Goal: Task Accomplishment & Management: Complete application form

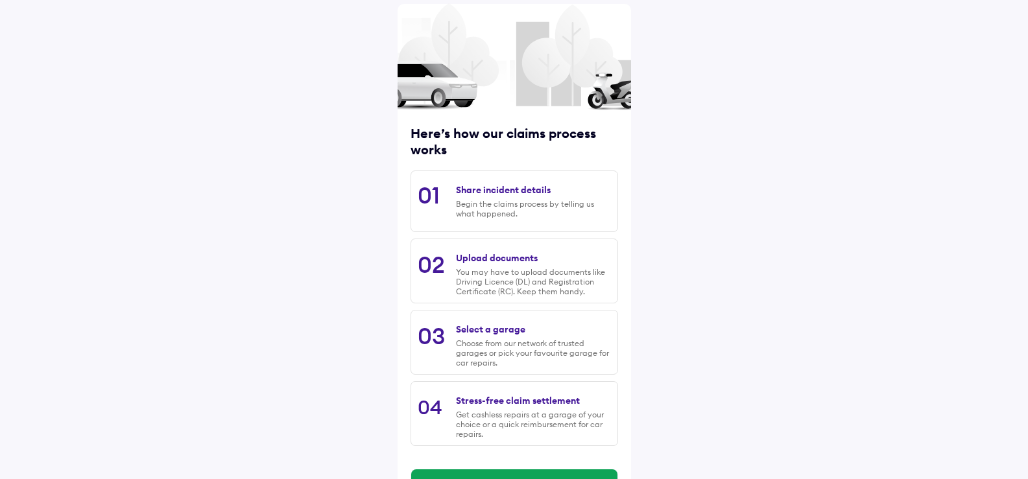
scroll to position [102, 0]
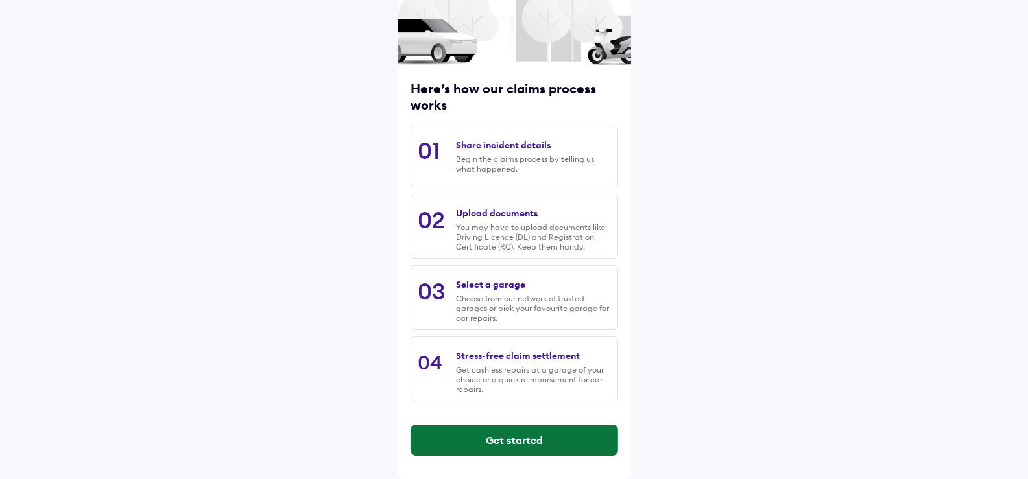
click at [504, 434] on button "Get started" at bounding box center [514, 440] width 206 height 31
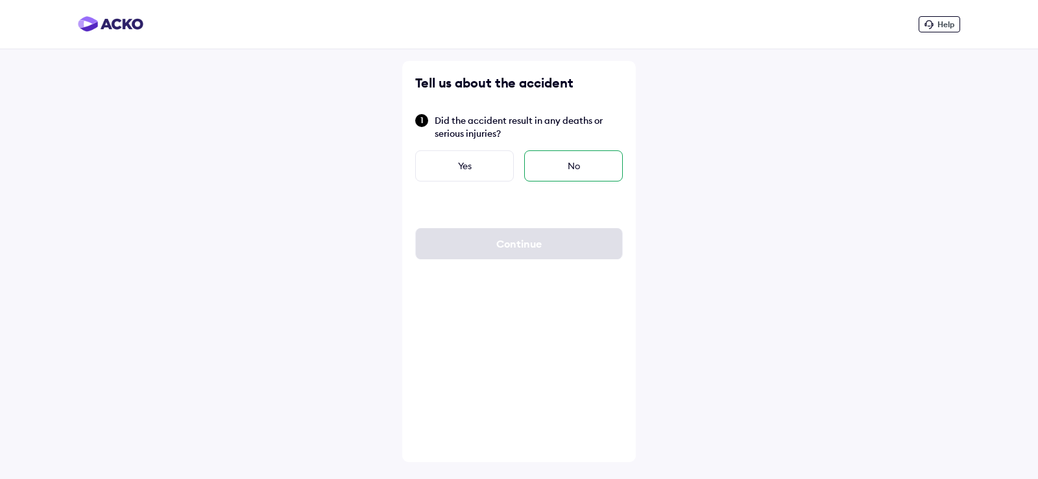
click at [566, 171] on div "No" at bounding box center [573, 165] width 99 height 31
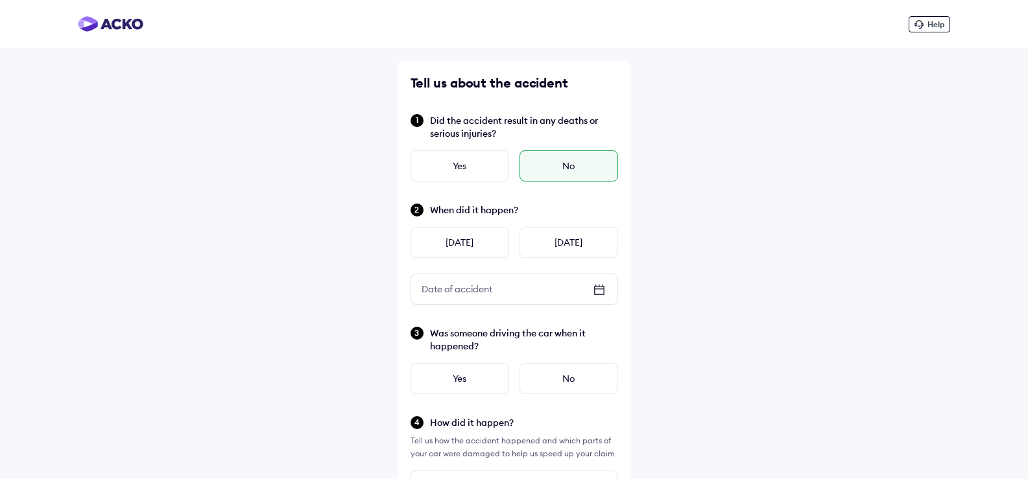
click at [596, 290] on icon at bounding box center [599, 290] width 16 height 16
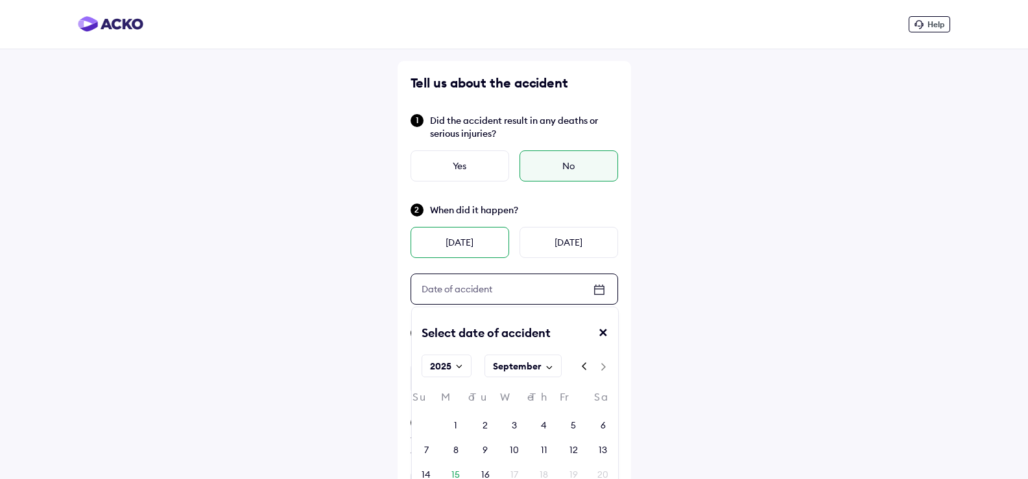
click at [470, 235] on div "[DATE]" at bounding box center [460, 242] width 99 height 31
click at [601, 290] on icon at bounding box center [599, 290] width 16 height 16
click at [425, 473] on div "14" at bounding box center [426, 474] width 9 height 13
type input "**"
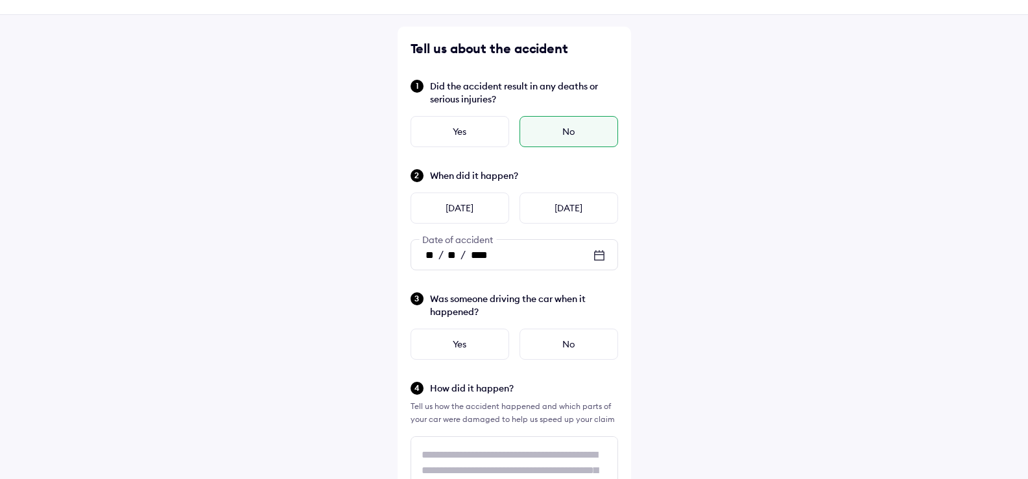
scroll to position [65, 0]
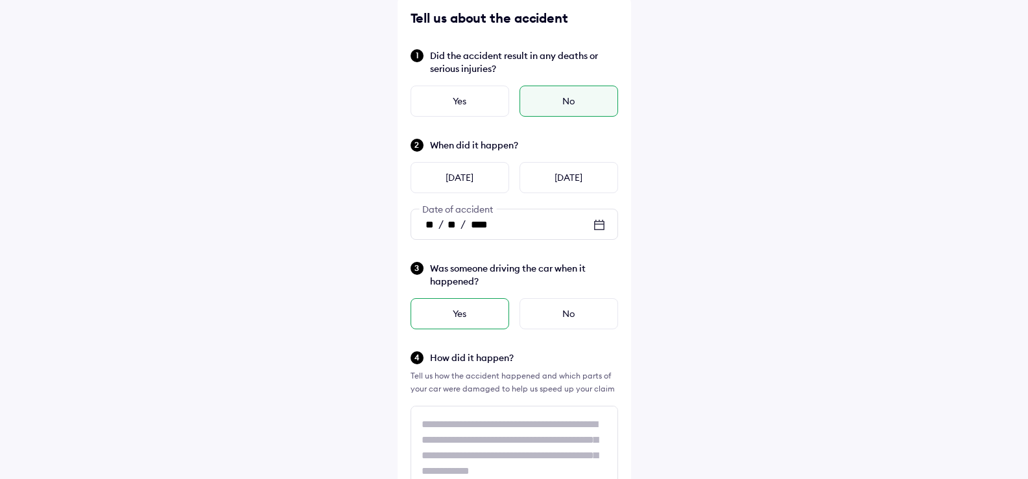
click at [476, 311] on div "Yes" at bounding box center [460, 313] width 99 height 31
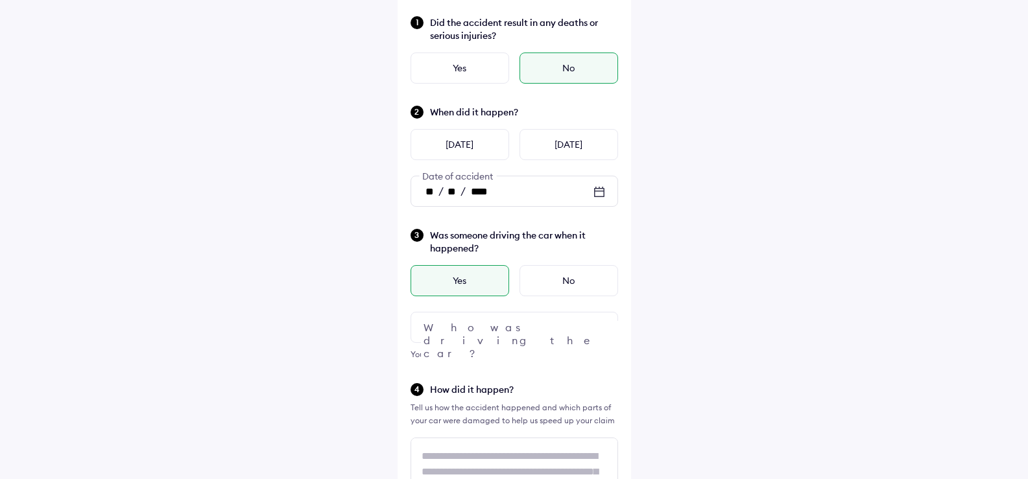
scroll to position [130, 0]
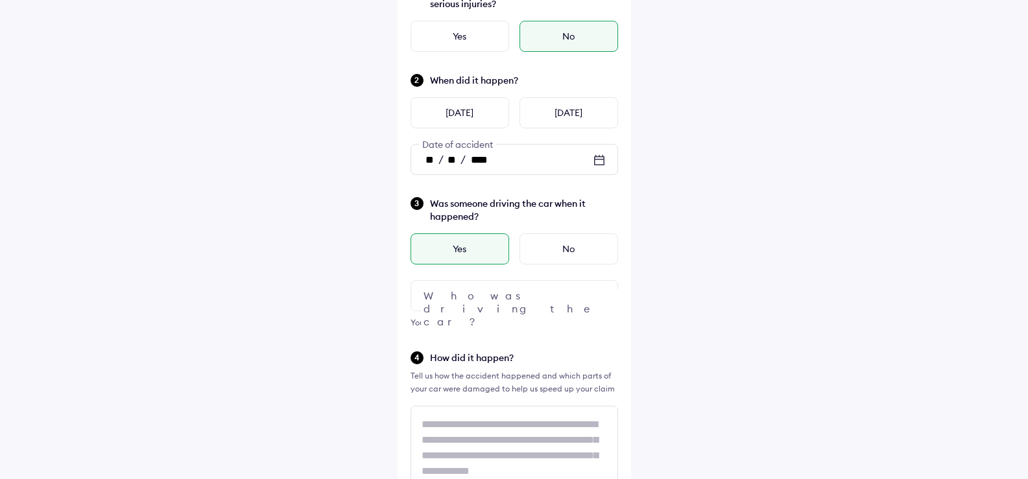
click at [601, 296] on img at bounding box center [599, 296] width 16 height 16
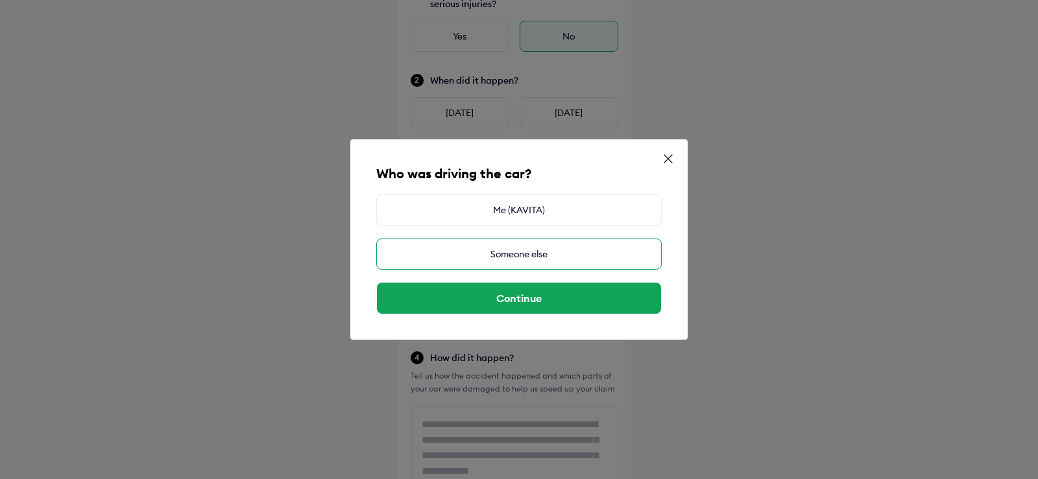
click at [557, 246] on div "Someone else" at bounding box center [518, 254] width 285 height 31
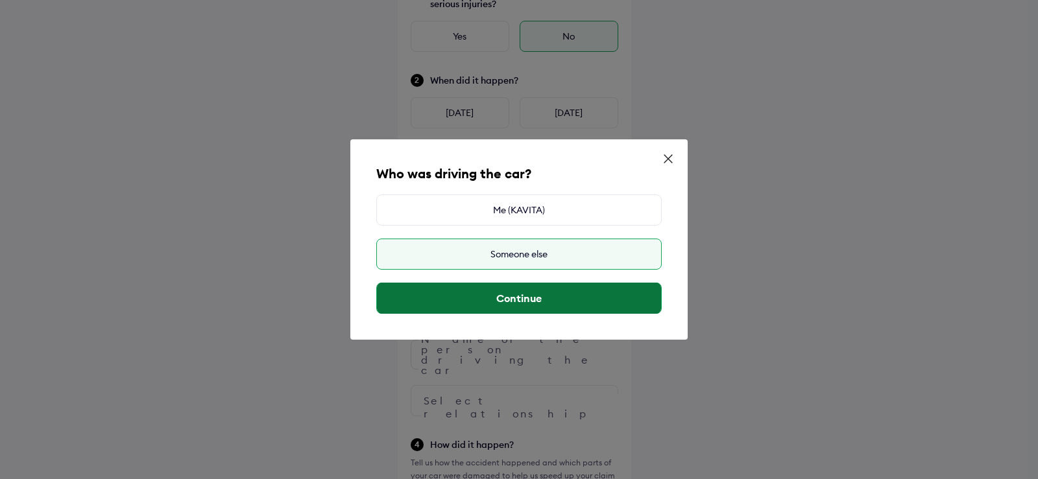
click at [556, 302] on button "Continue" at bounding box center [519, 298] width 284 height 31
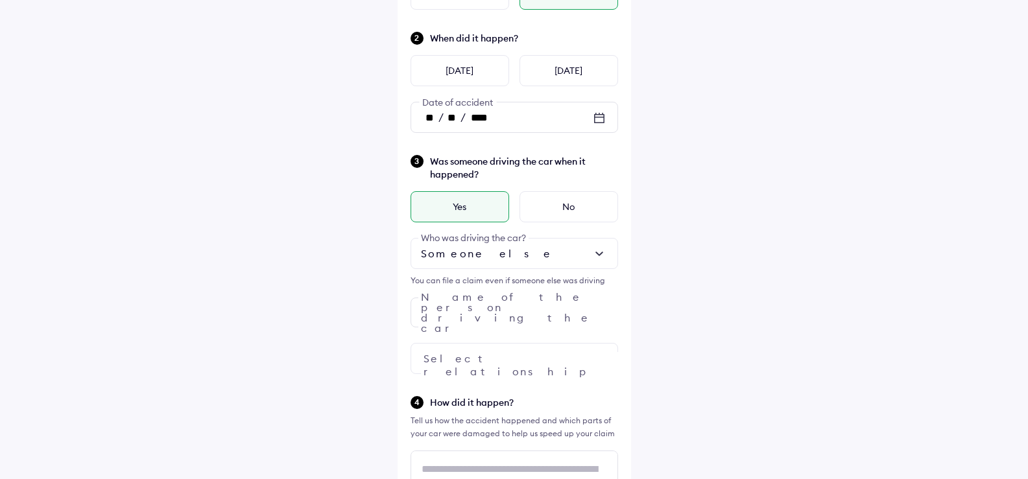
scroll to position [195, 0]
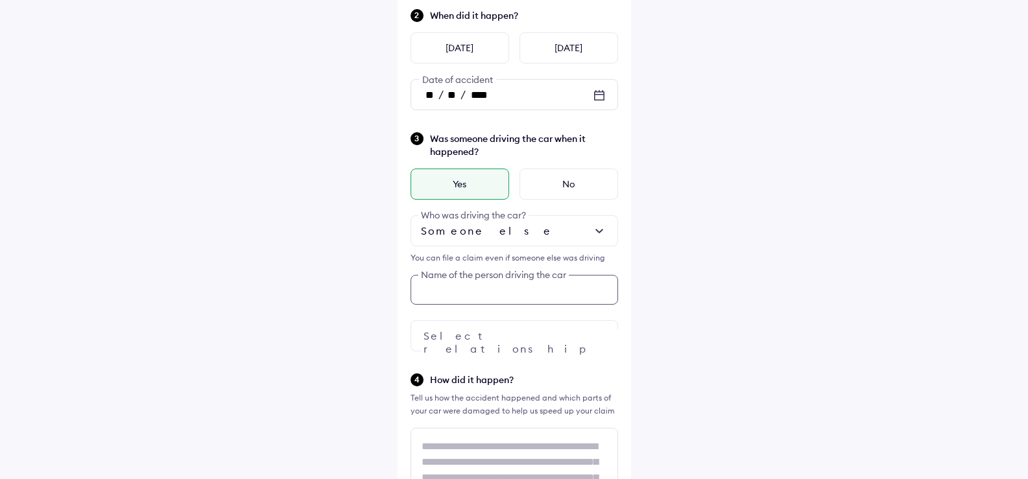
click at [490, 293] on div "Was someone driving the car when it happened? Yes No Someone else Who was drivi…" at bounding box center [515, 241] width 208 height 221
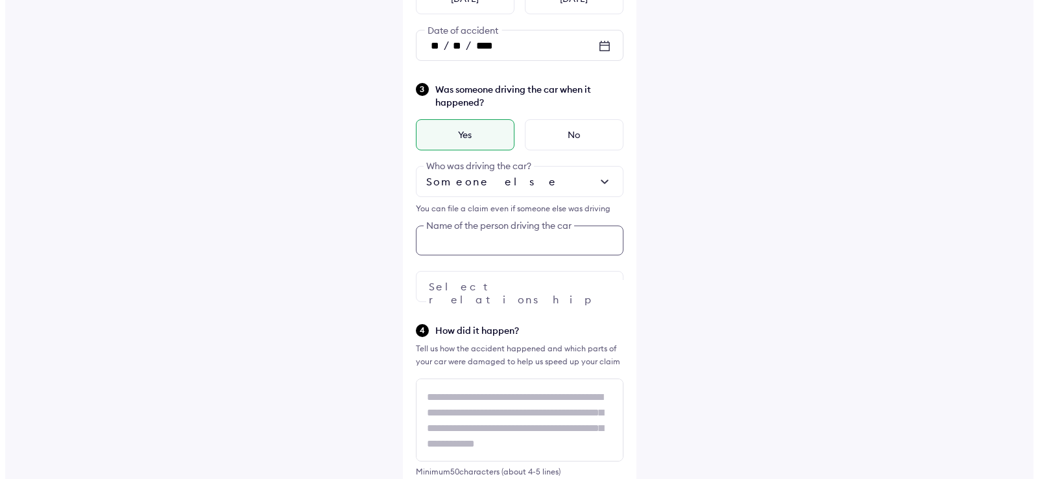
scroll to position [245, 0]
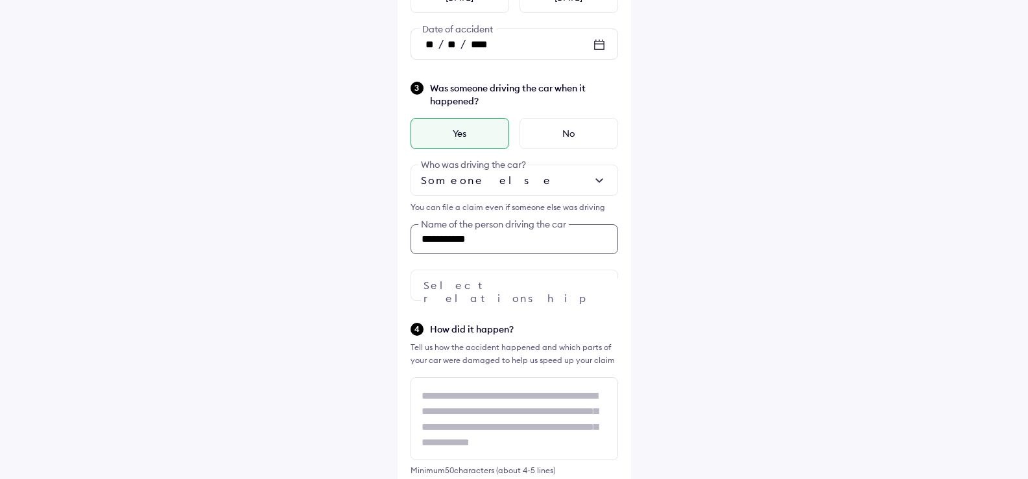
type input "**********"
click at [599, 290] on img at bounding box center [599, 286] width 16 height 16
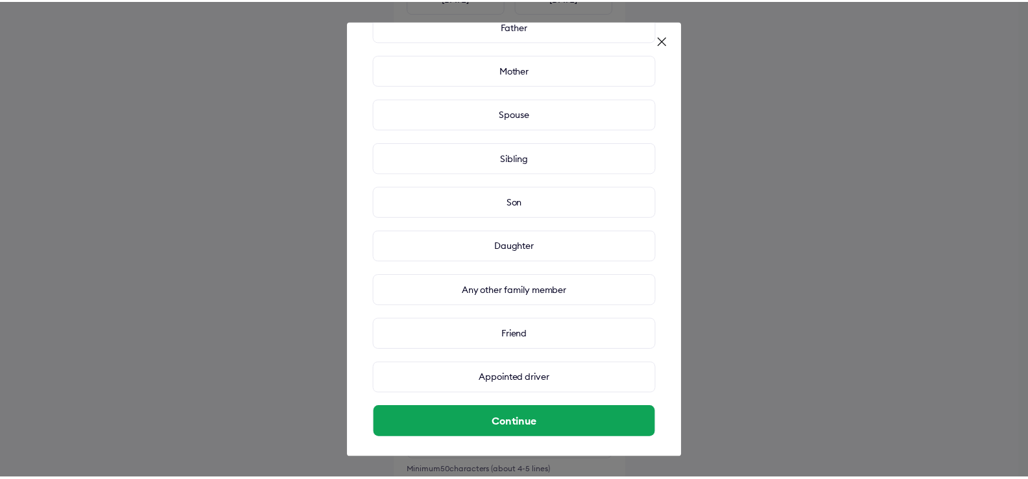
scroll to position [71, 0]
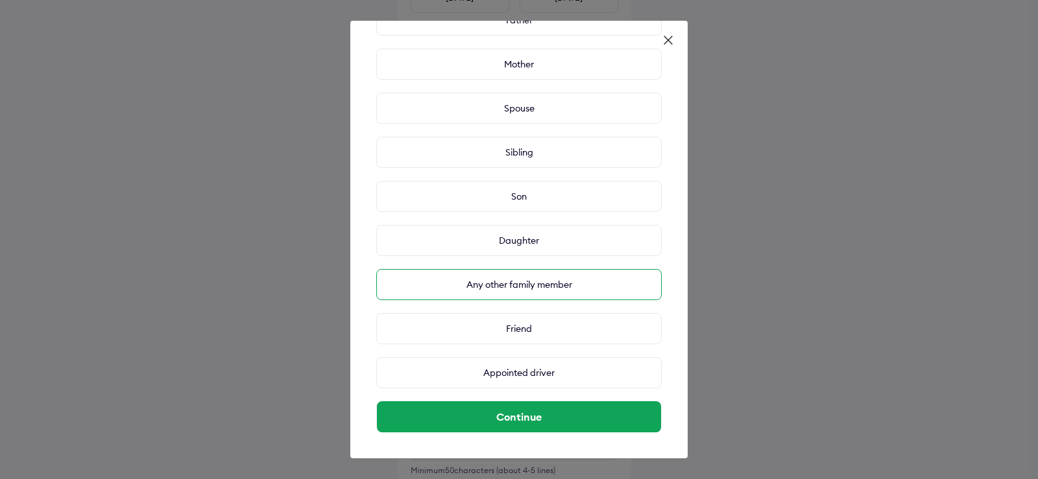
click at [510, 289] on div "Any other family member" at bounding box center [518, 284] width 285 height 31
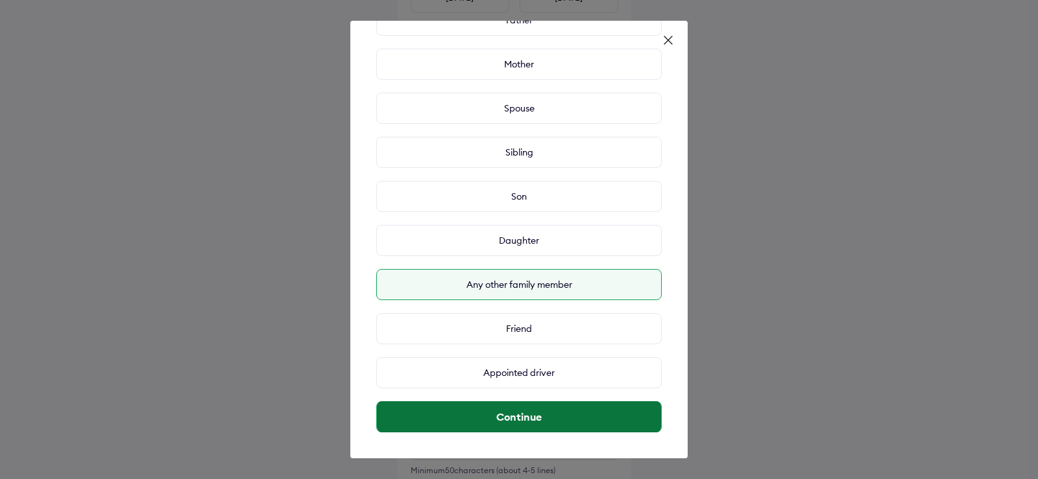
click at [605, 409] on button "Continue" at bounding box center [519, 416] width 284 height 31
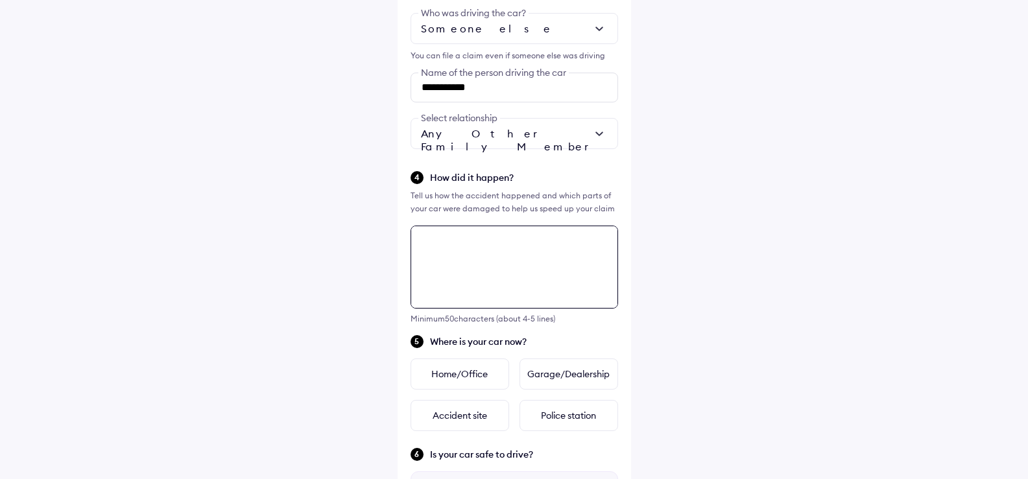
click at [511, 279] on div "**********" at bounding box center [514, 233] width 233 height 1138
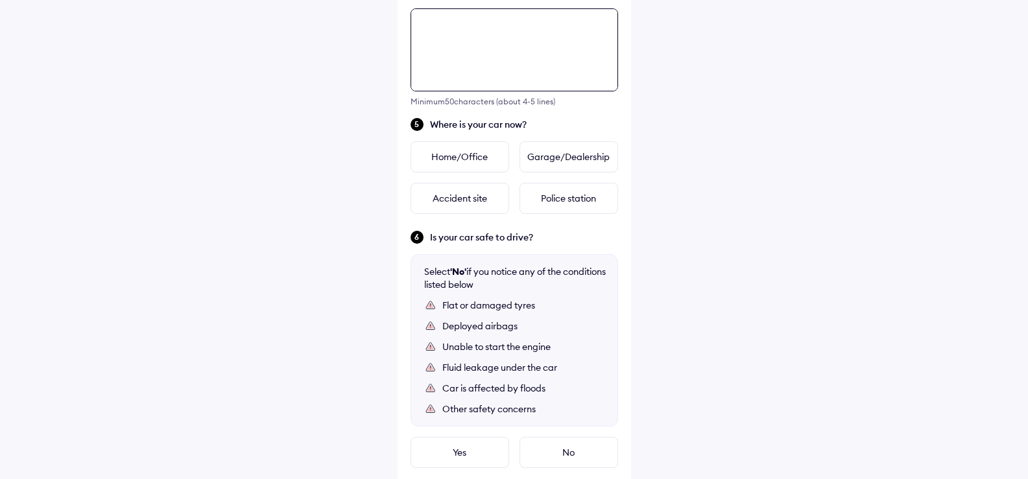
scroll to position [623, 0]
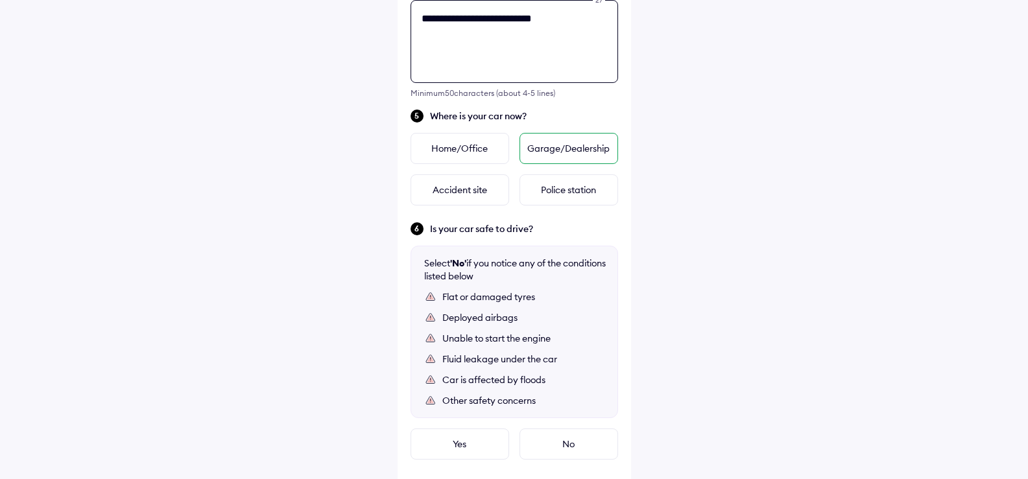
type textarea "**********"
click at [577, 150] on div "Garage/Dealership" at bounding box center [568, 148] width 99 height 31
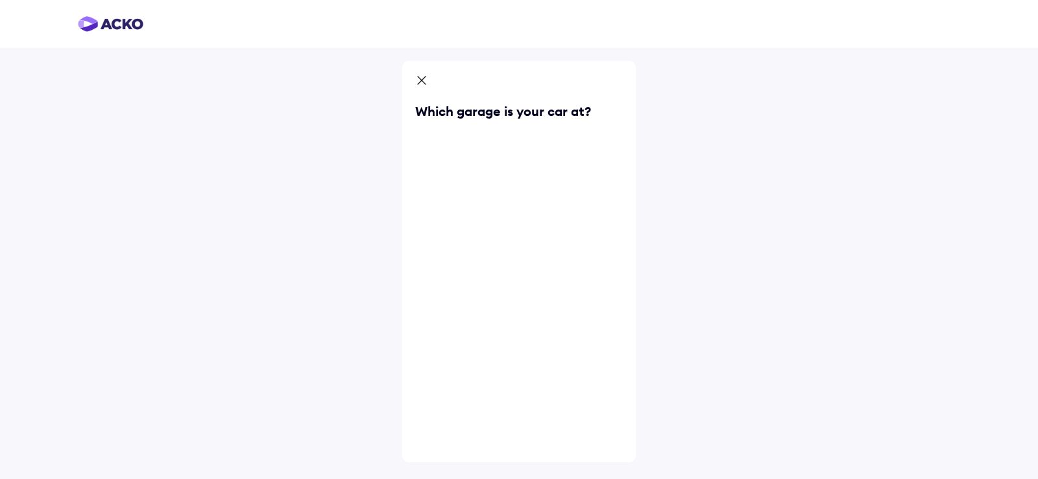
click at [508, 151] on div "Which garage is your car at?" at bounding box center [518, 261] width 233 height 401
click at [427, 81] on icon at bounding box center [421, 82] width 13 height 16
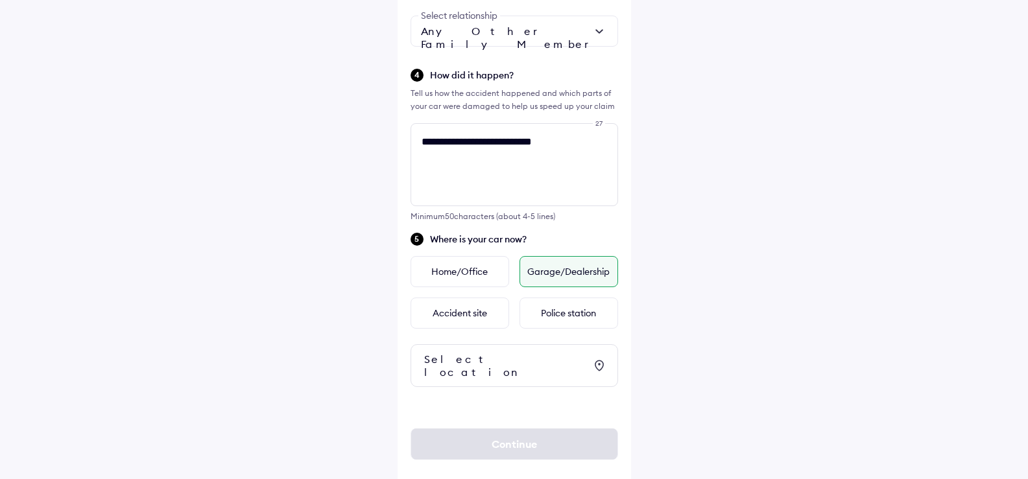
scroll to position [508, 0]
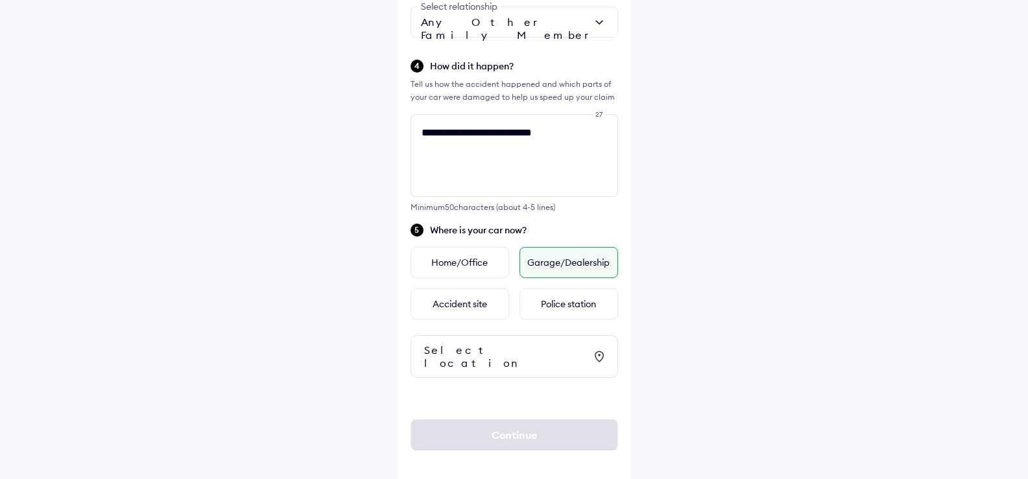
click at [514, 354] on div "Select location" at bounding box center [504, 357] width 161 height 26
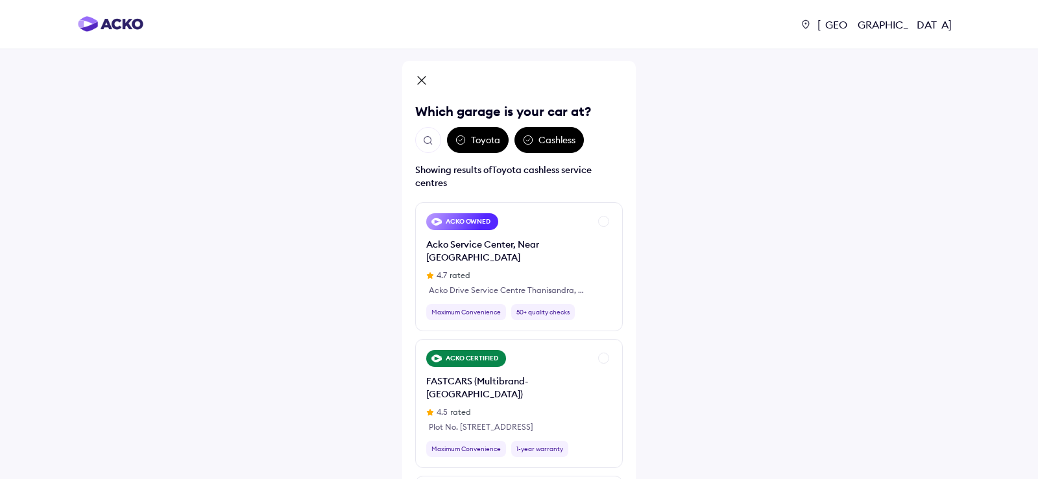
click at [466, 80] on div "[GEOGRAPHIC_DATA]" at bounding box center [519, 88] width 208 height 29
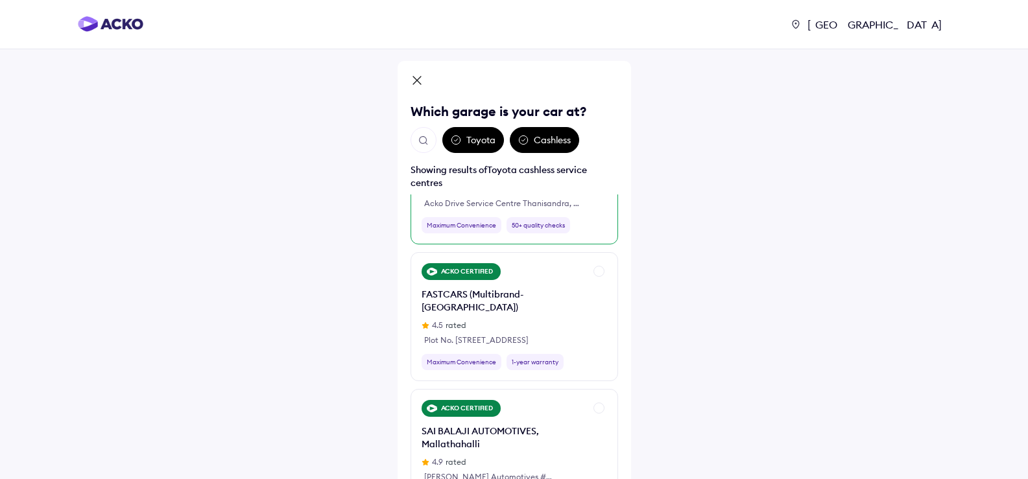
scroll to position [259, 0]
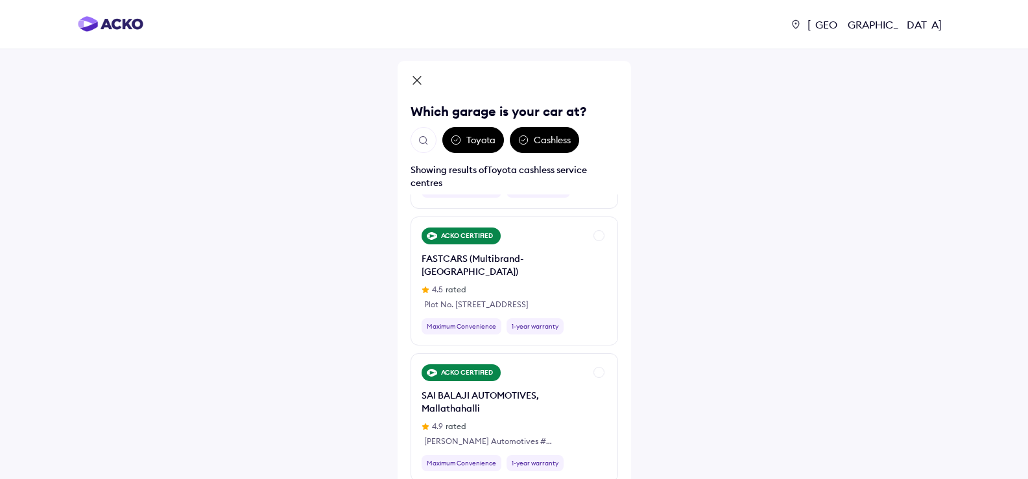
click at [483, 142] on div "Toyota" at bounding box center [473, 140] width 62 height 26
click at [425, 138] on img "Open search" at bounding box center [424, 141] width 12 height 12
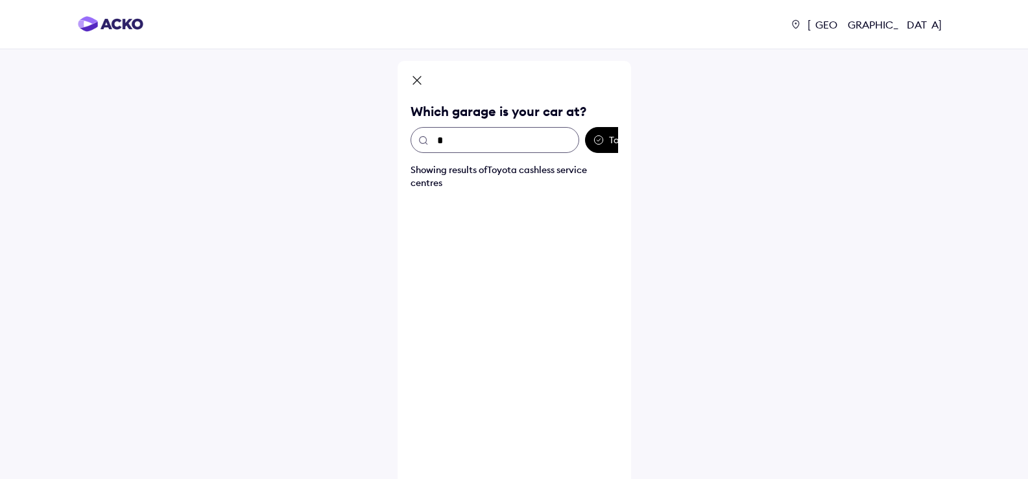
scroll to position [0, 0]
type input "*"
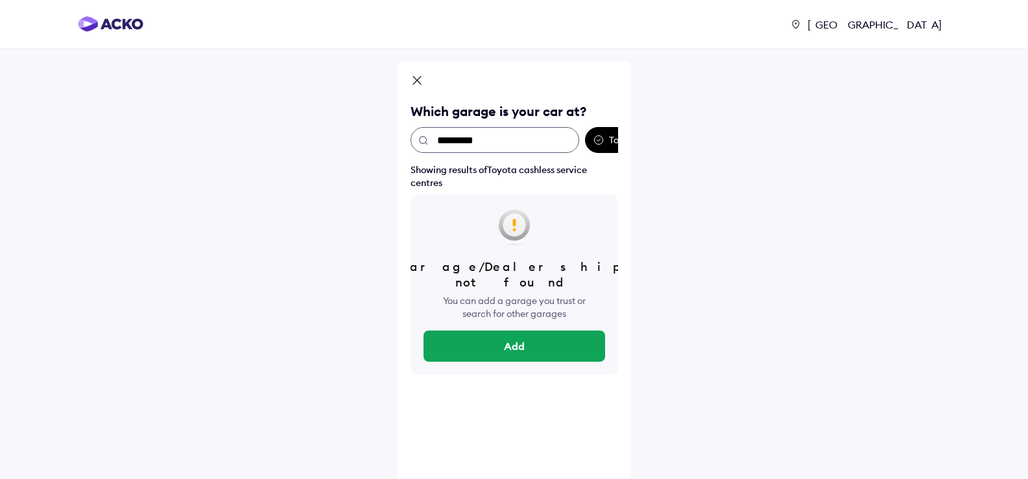
drag, startPoint x: 464, startPoint y: 140, endPoint x: 464, endPoint y: 148, distance: 7.8
click at [463, 140] on input "*********" at bounding box center [495, 140] width 169 height 26
click at [461, 139] on input "**********" at bounding box center [495, 140] width 169 height 26
type input "**********"
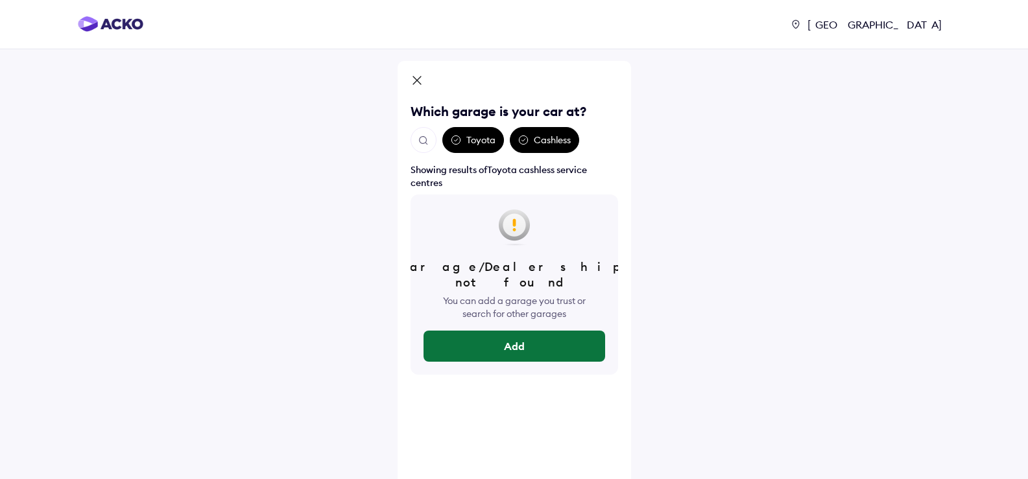
click at [525, 331] on button "Add" at bounding box center [515, 346] width 182 height 31
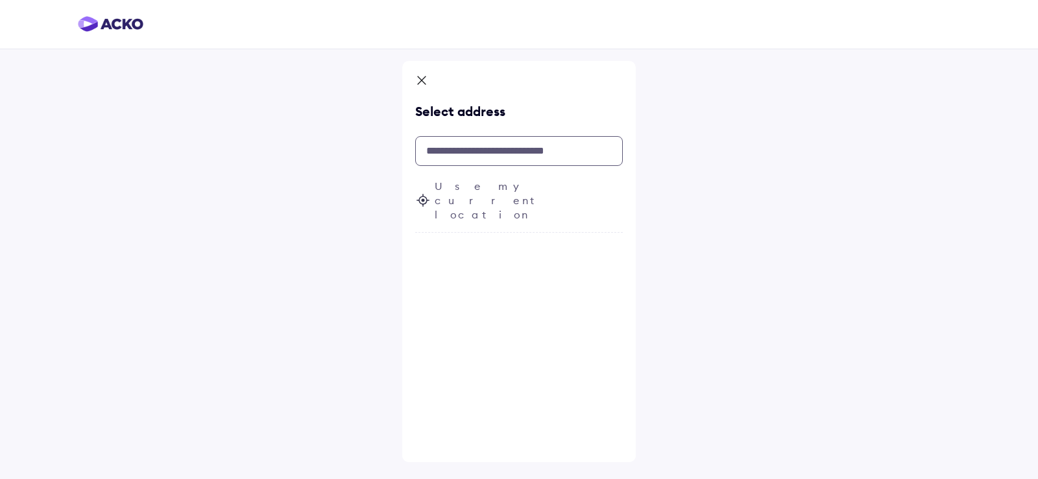
click at [512, 156] on input "text" at bounding box center [519, 151] width 208 height 30
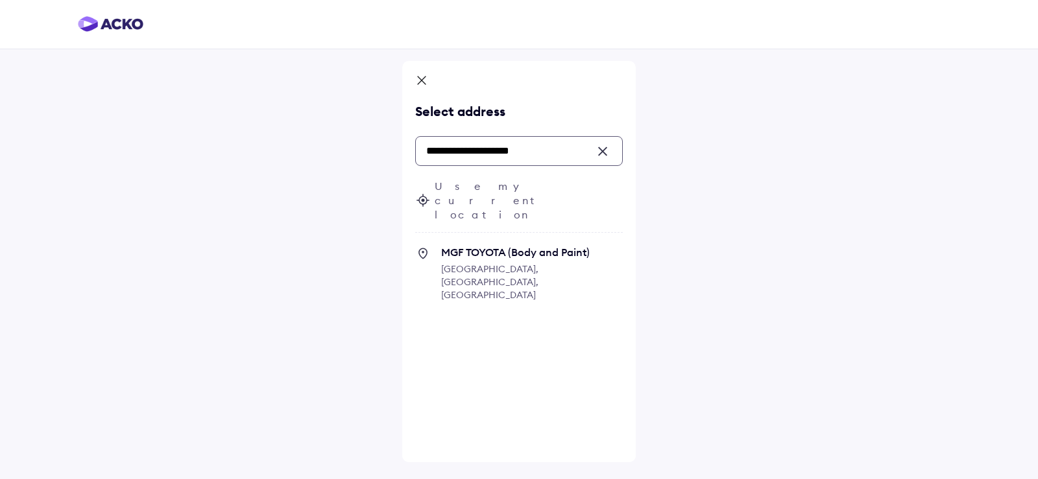
click at [510, 246] on span "MGF TOYOTA (Body and Paint)" at bounding box center [532, 252] width 182 height 13
type input "**********"
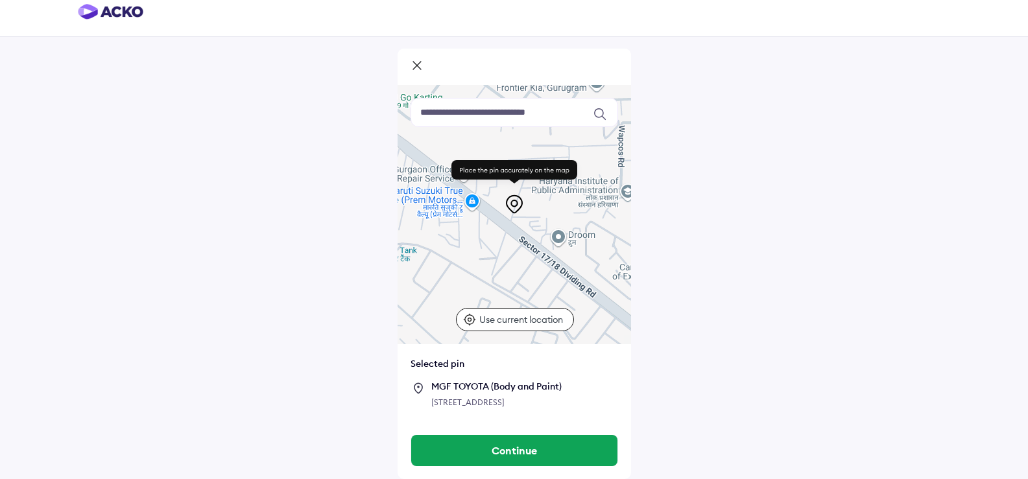
scroll to position [25, 0]
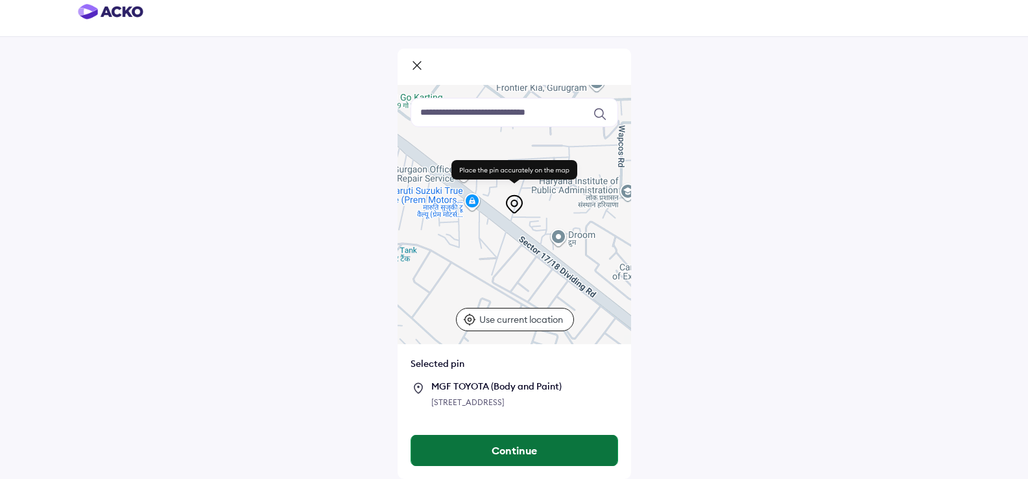
click at [510, 447] on button "Continue" at bounding box center [514, 450] width 206 height 31
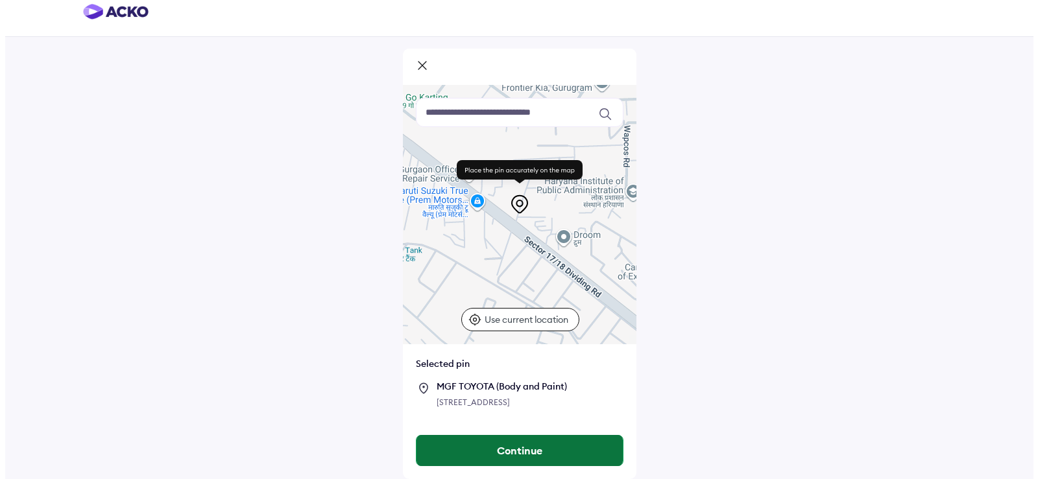
scroll to position [0, 0]
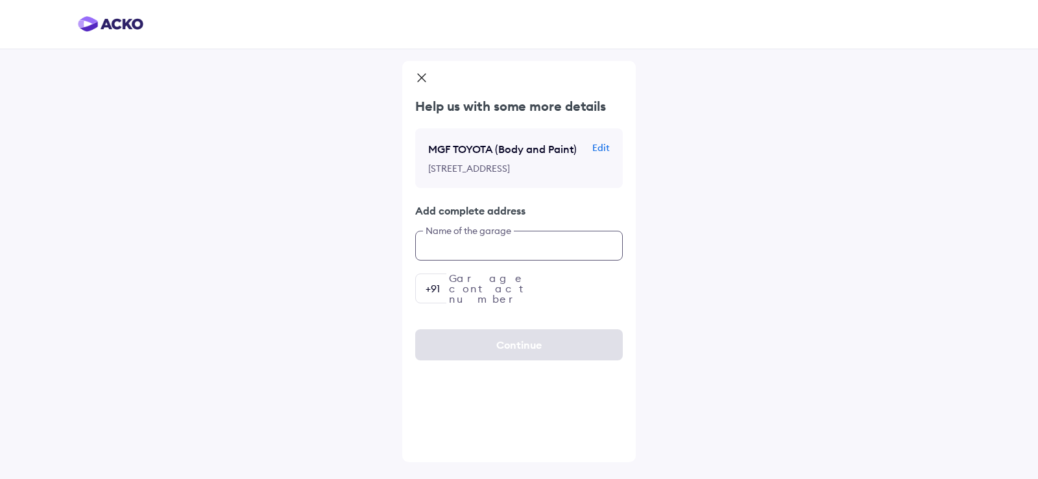
click at [479, 261] on input "text" at bounding box center [519, 246] width 208 height 30
type input "**********"
click at [494, 304] on input "number" at bounding box center [519, 289] width 208 height 30
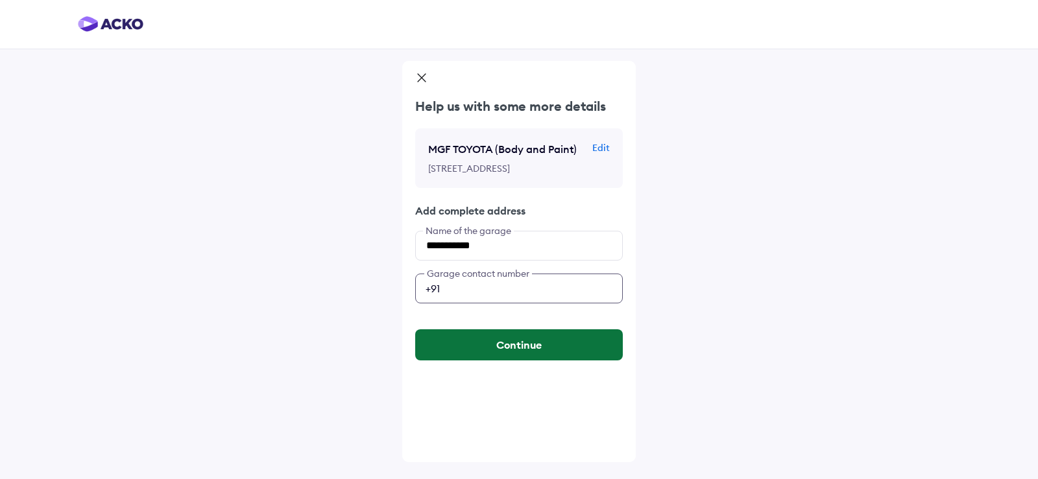
type input "**********"
click at [571, 352] on button "Continue" at bounding box center [519, 344] width 208 height 31
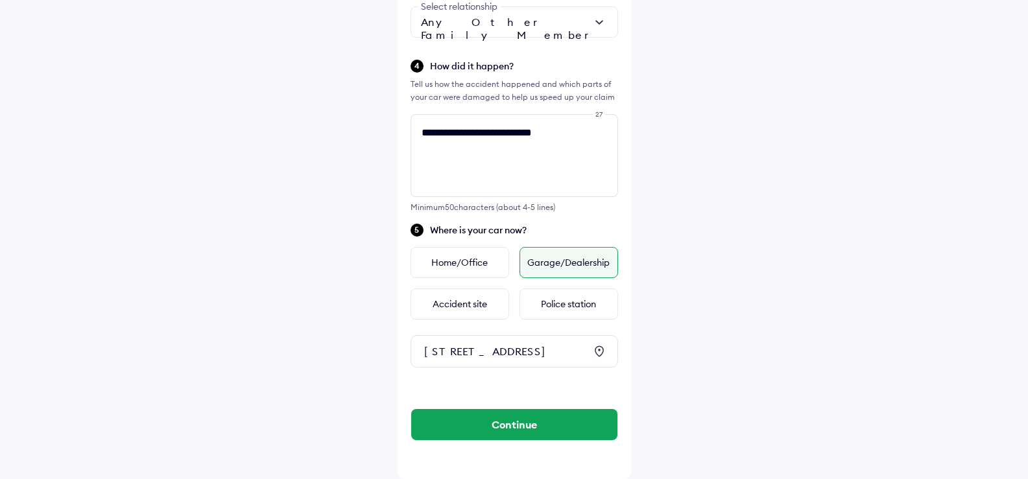
scroll to position [532, 0]
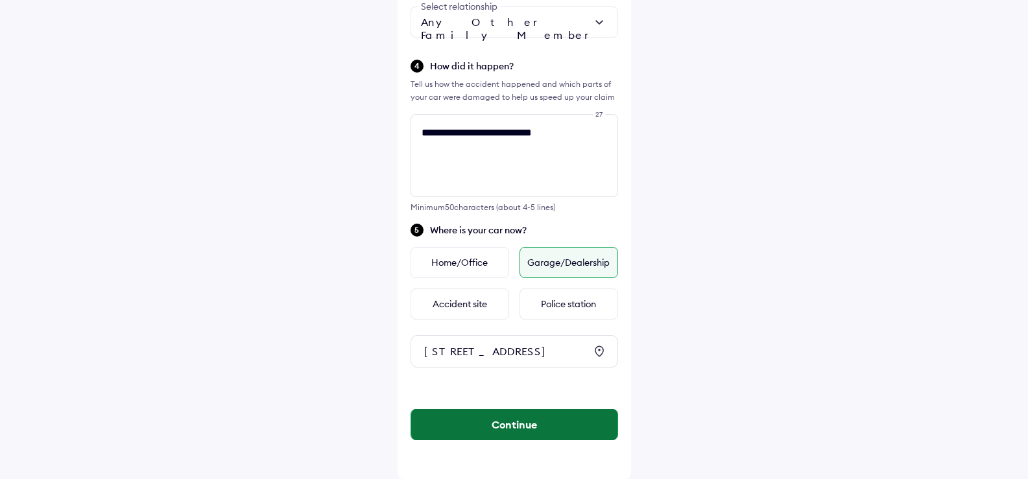
click at [521, 429] on button "Continue" at bounding box center [514, 424] width 206 height 31
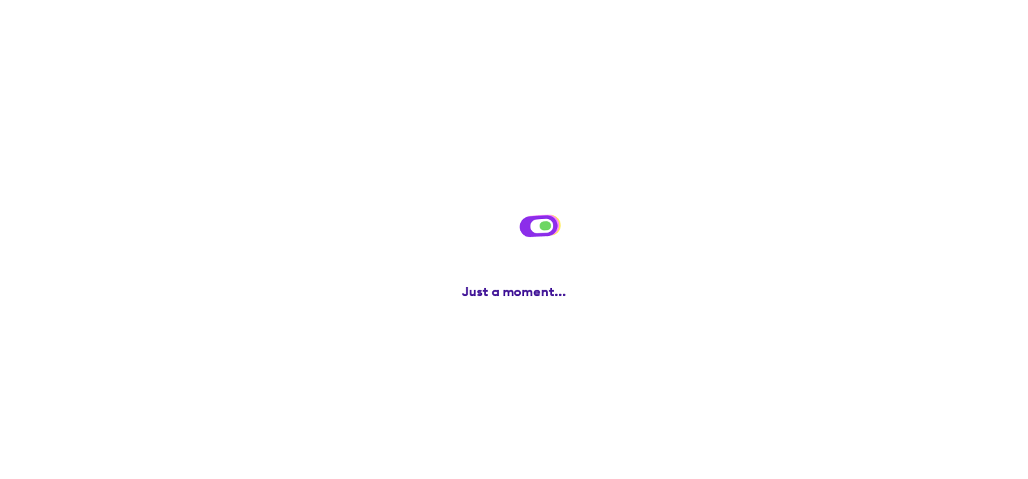
scroll to position [0, 0]
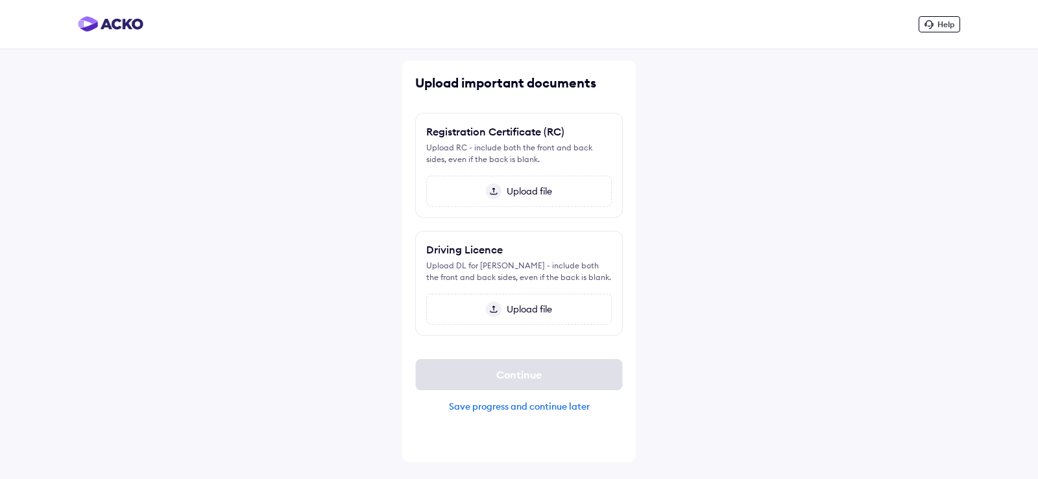
click at [527, 192] on span "Upload file" at bounding box center [526, 191] width 51 height 12
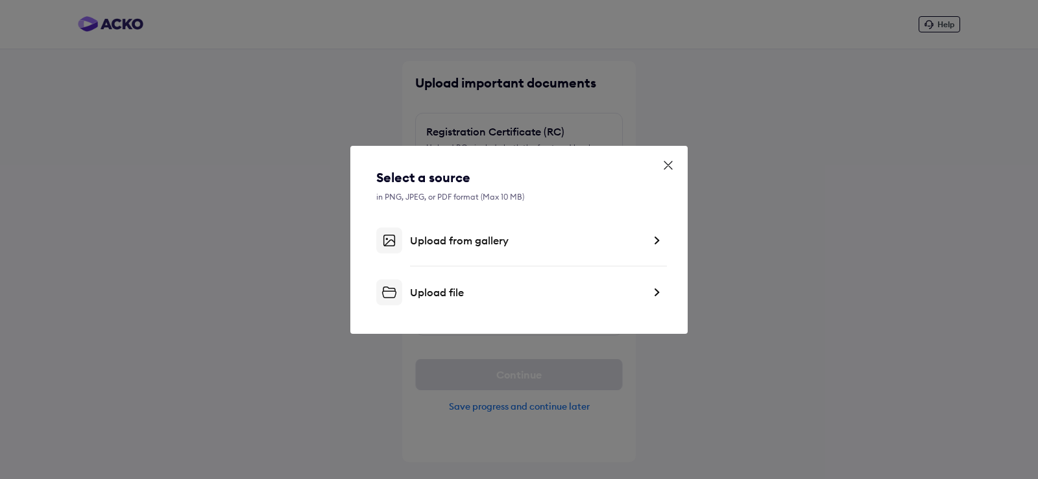
click at [656, 292] on img at bounding box center [656, 292] width 10 height 13
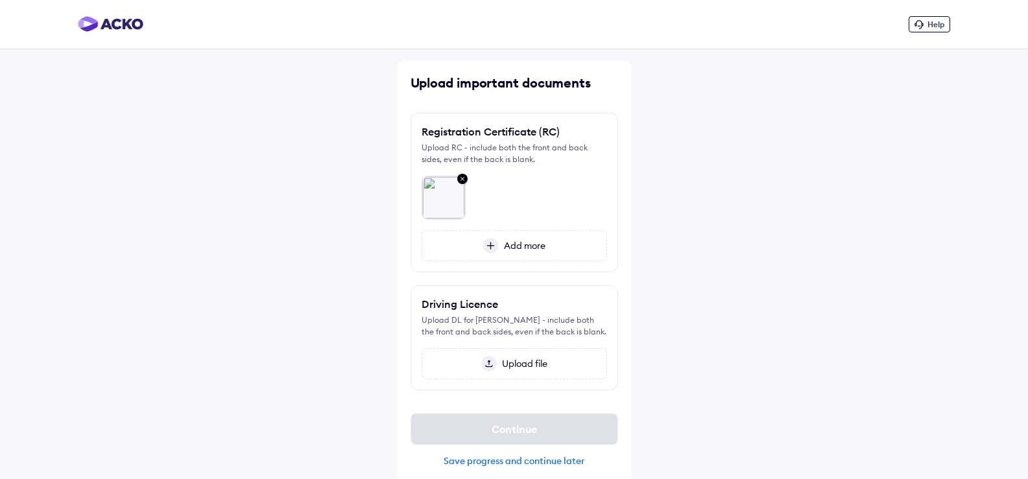
click at [521, 364] on span "Upload file" at bounding box center [522, 364] width 51 height 12
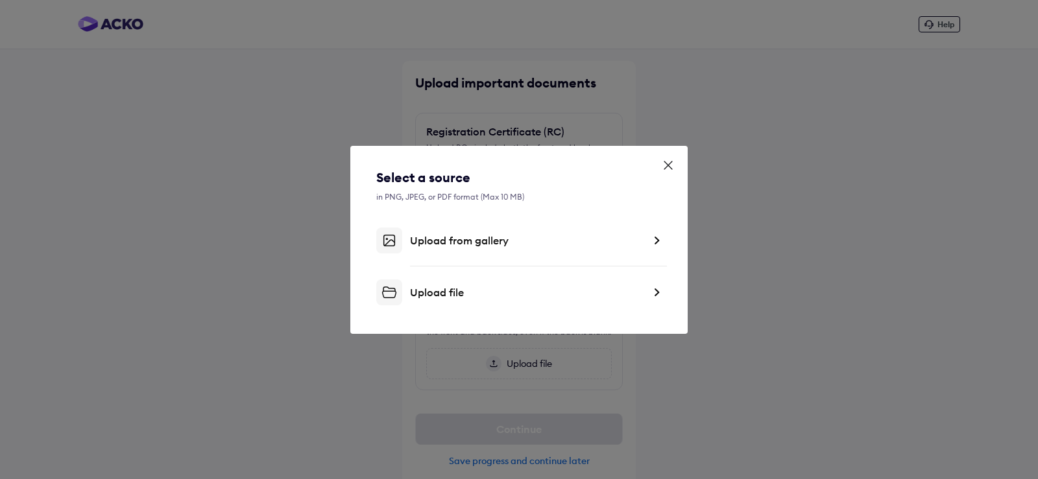
click at [659, 293] on img at bounding box center [656, 292] width 10 height 13
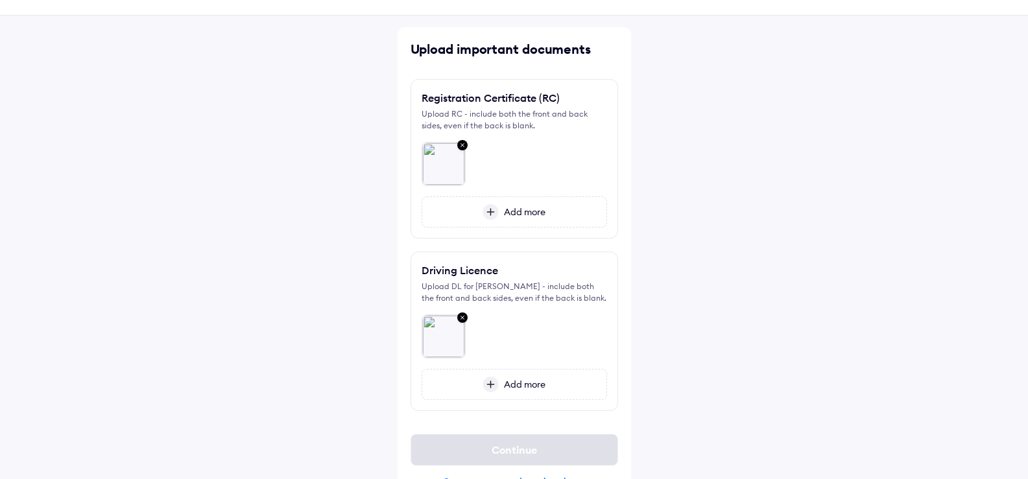
scroll to position [66, 0]
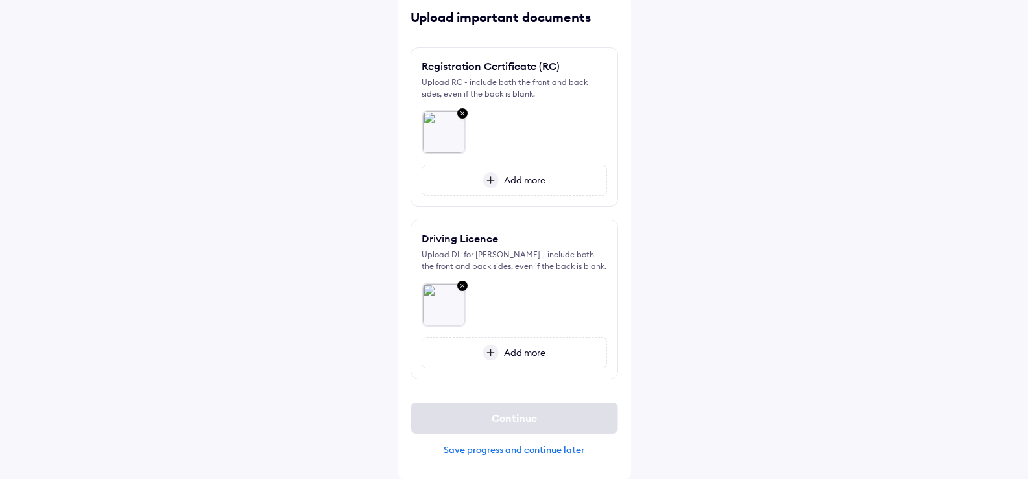
click at [524, 392] on div "Continue Save progress and continue later" at bounding box center [515, 429] width 208 height 74
click at [512, 292] on div at bounding box center [514, 299] width 185 height 54
click at [509, 416] on div "Continue" at bounding box center [515, 418] width 208 height 31
click at [512, 296] on div at bounding box center [514, 299] width 185 height 54
click at [514, 353] on span "Add more" at bounding box center [522, 353] width 47 height 12
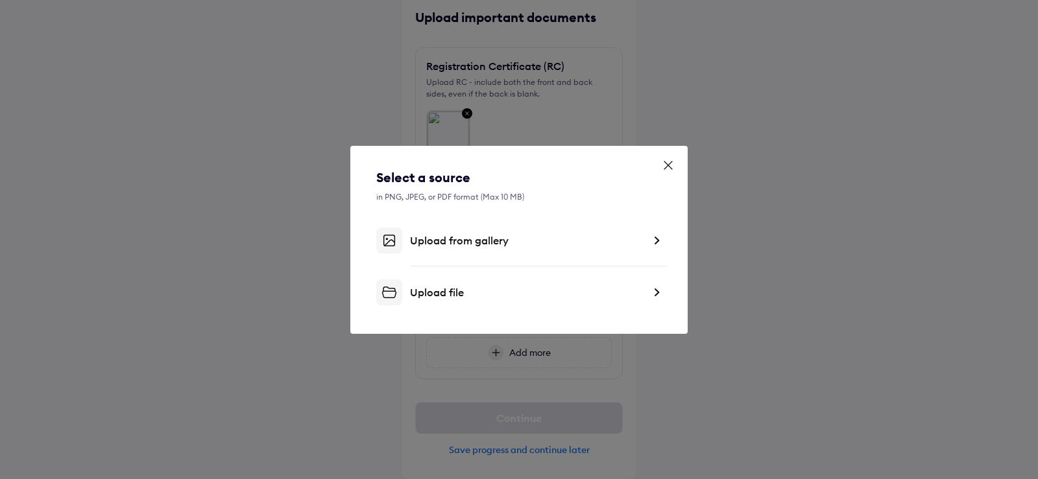
click at [652, 234] on img at bounding box center [656, 240] width 10 height 13
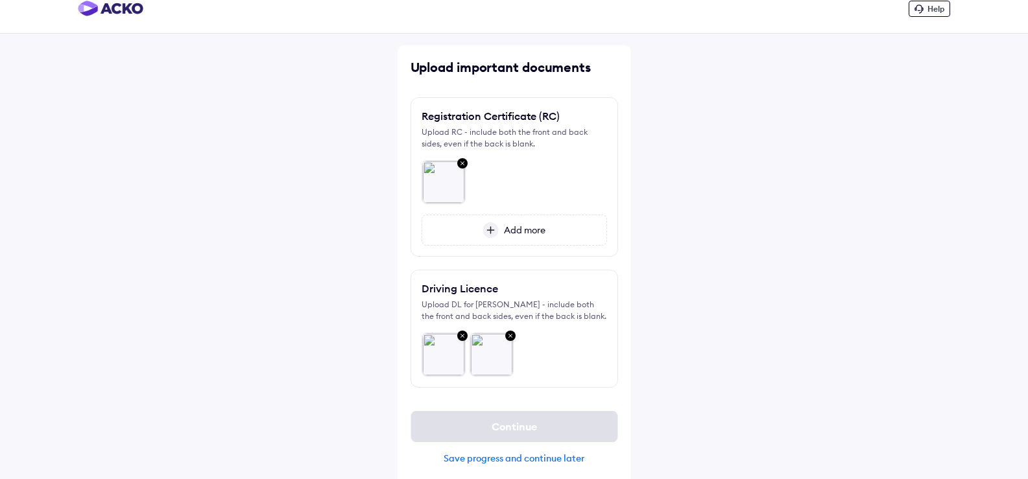
scroll to position [24, 0]
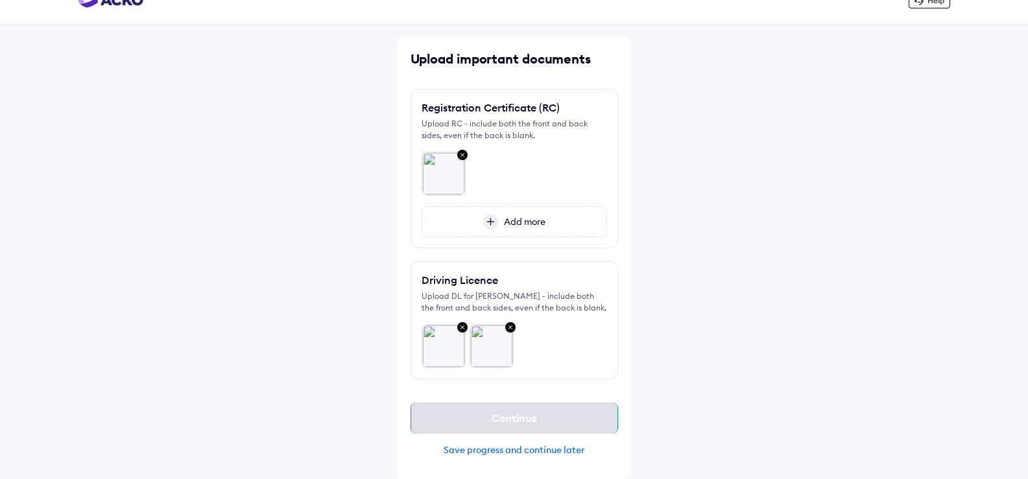
click at [513, 414] on div "Continue" at bounding box center [515, 418] width 208 height 31
click at [527, 453] on div "Save progress and continue later" at bounding box center [515, 450] width 208 height 12
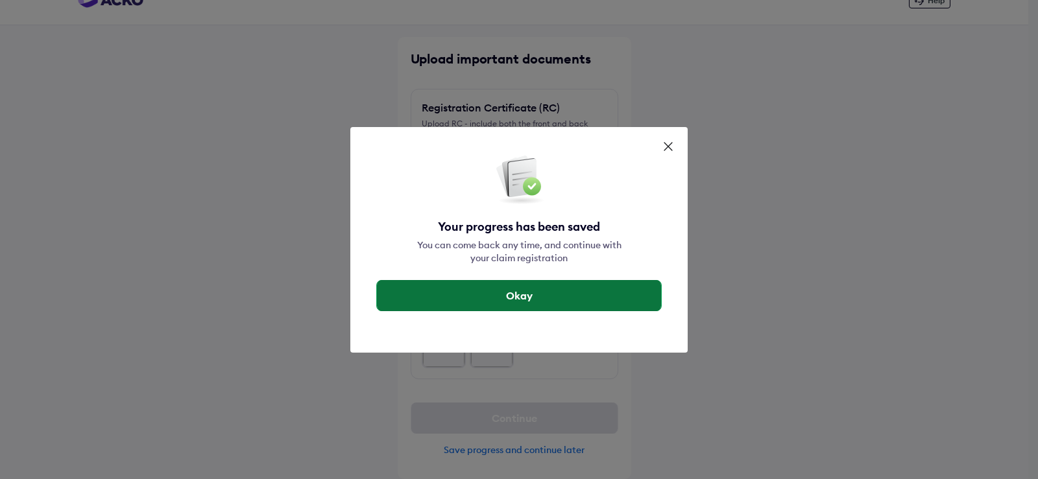
click at [531, 296] on button "Okay" at bounding box center [519, 295] width 284 height 31
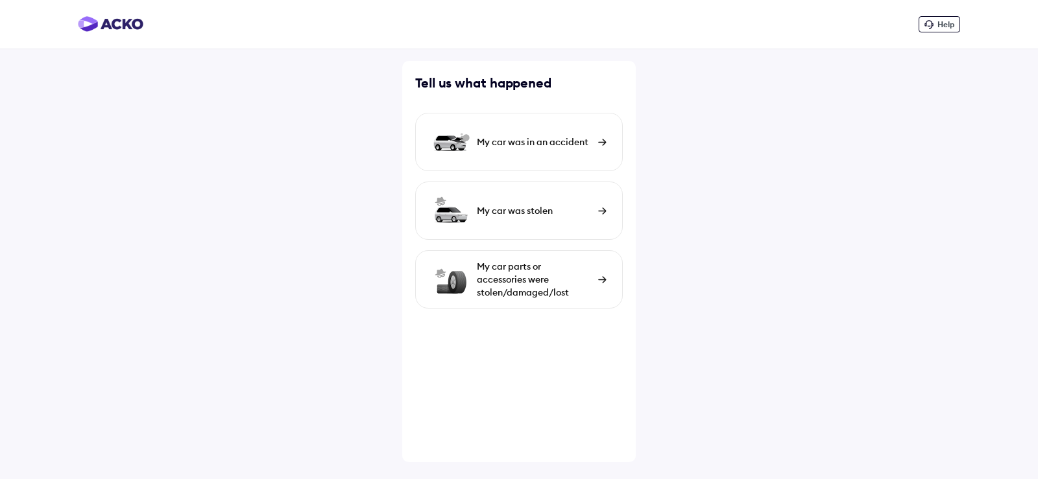
click at [568, 143] on div "My car was in an accident" at bounding box center [534, 142] width 115 height 13
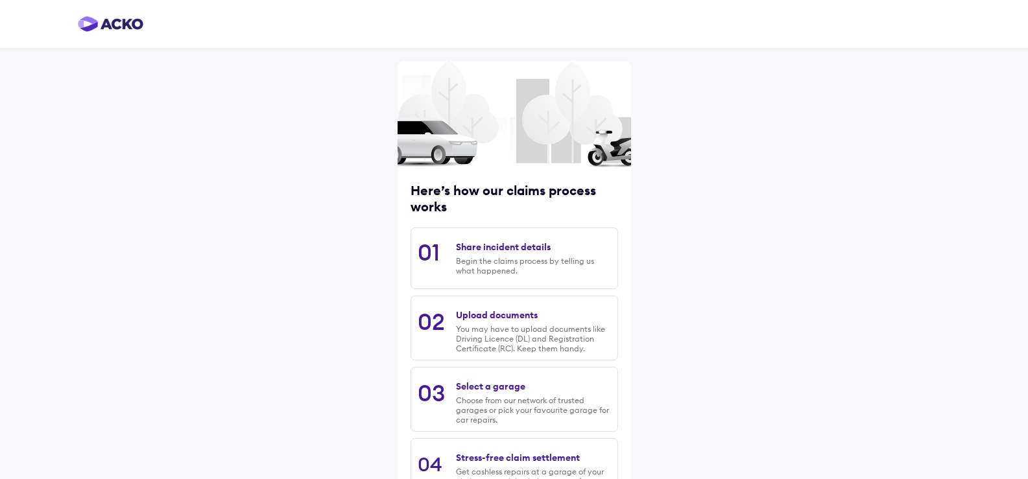
scroll to position [102, 0]
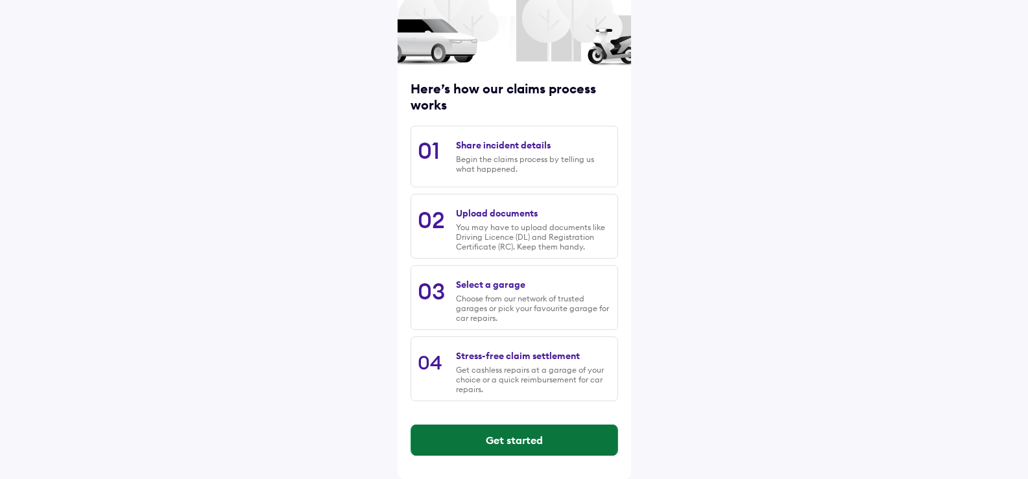
click at [530, 436] on button "Get started" at bounding box center [514, 440] width 206 height 31
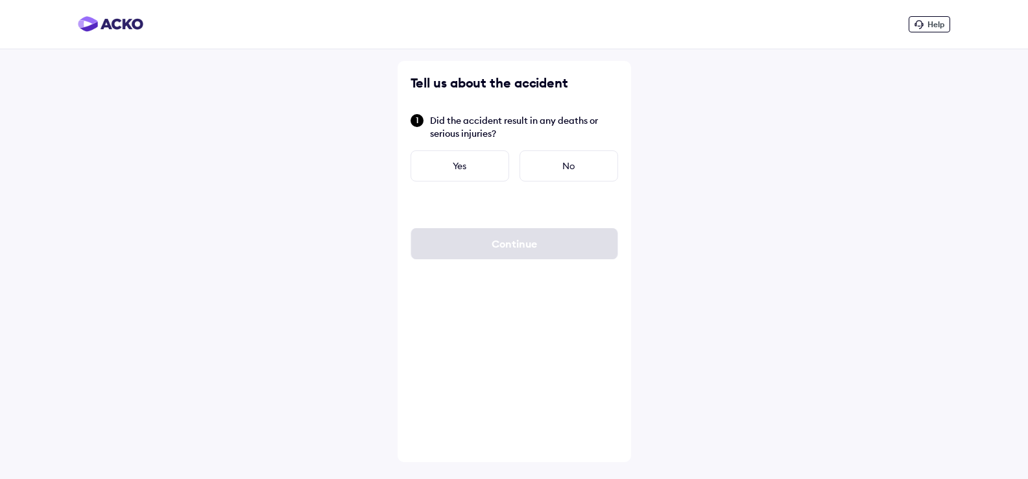
scroll to position [0, 0]
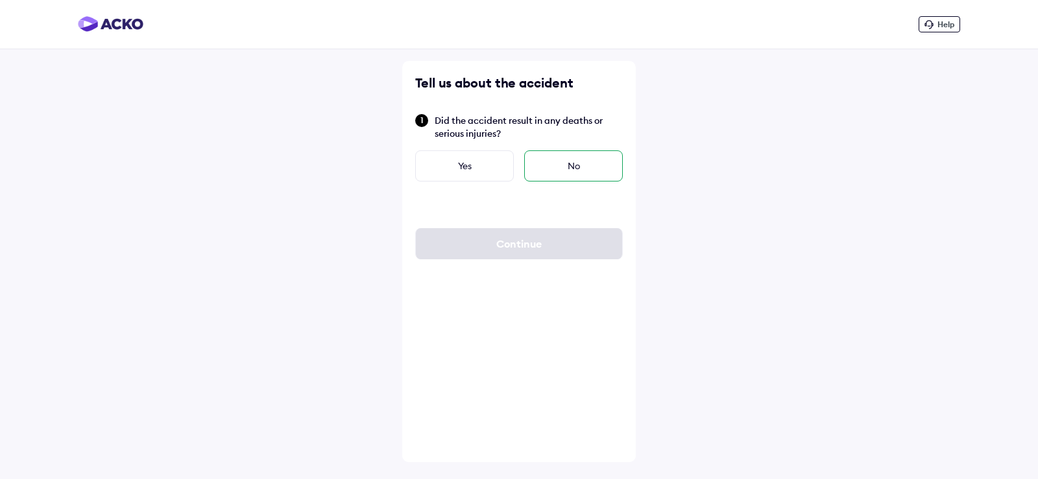
click at [561, 164] on div "No" at bounding box center [573, 165] width 99 height 31
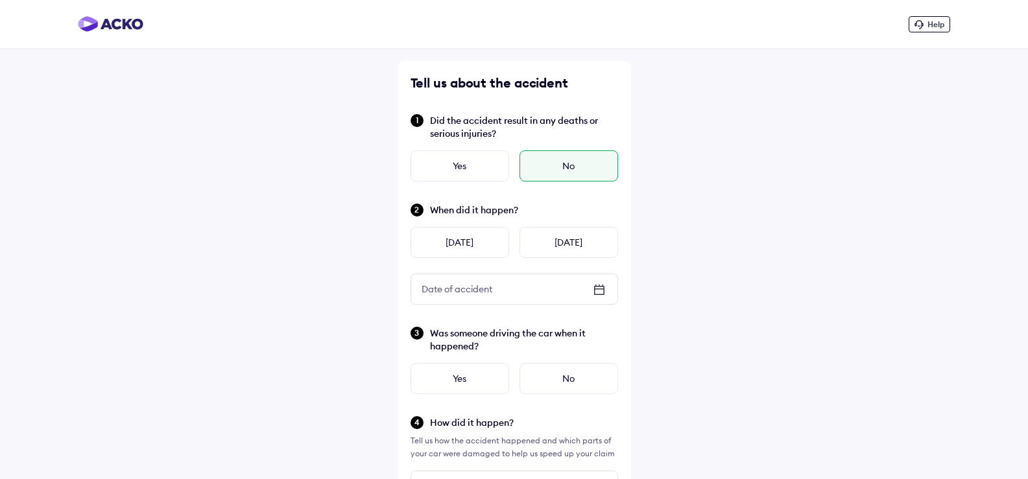
click at [606, 298] on div at bounding box center [599, 291] width 16 height 18
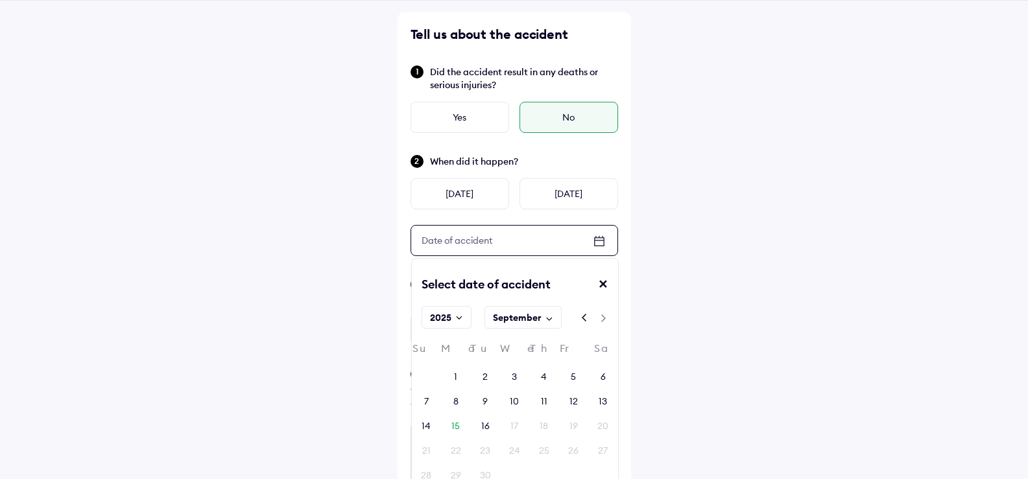
scroll to position [195, 0]
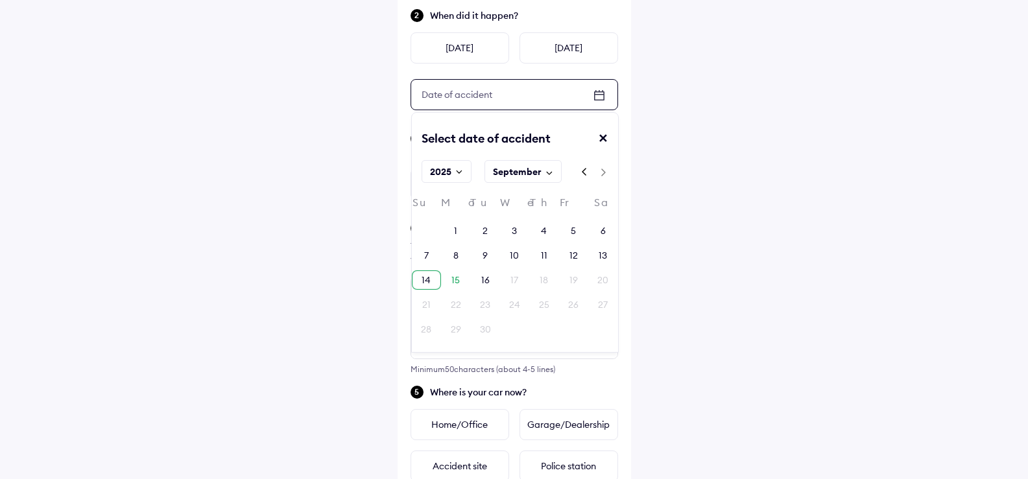
click at [431, 280] on div "14" at bounding box center [426, 279] width 29 height 19
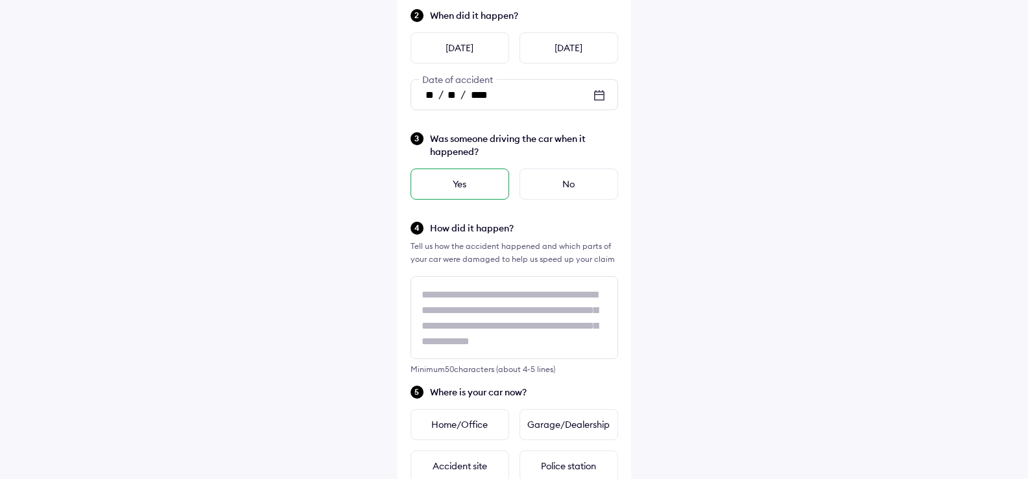
click at [473, 189] on div "Yes" at bounding box center [460, 184] width 99 height 31
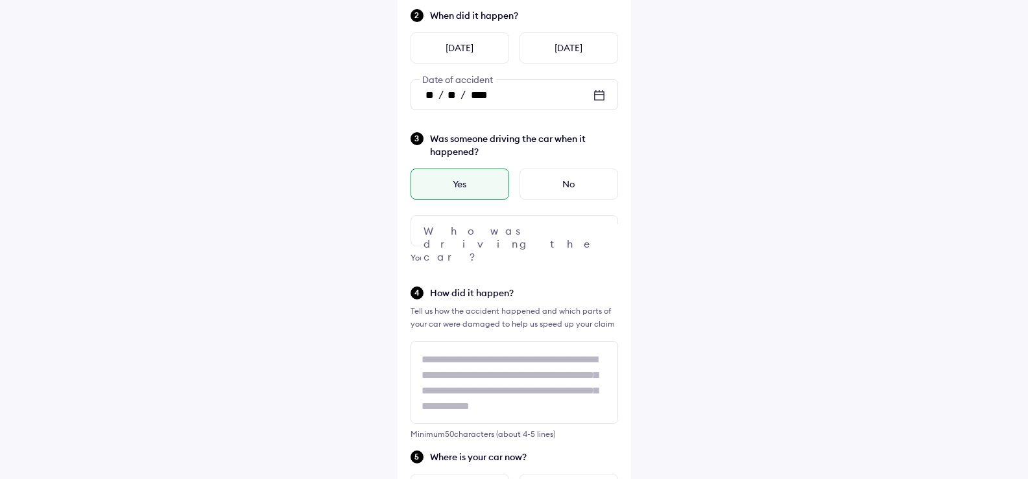
click at [587, 233] on div at bounding box center [515, 230] width 208 height 31
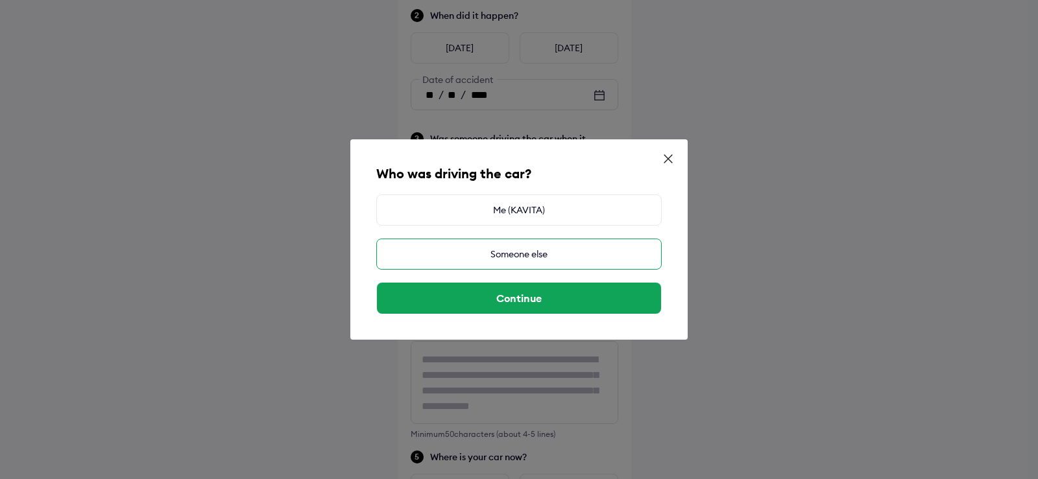
click at [535, 255] on div "Someone else" at bounding box center [518, 254] width 285 height 31
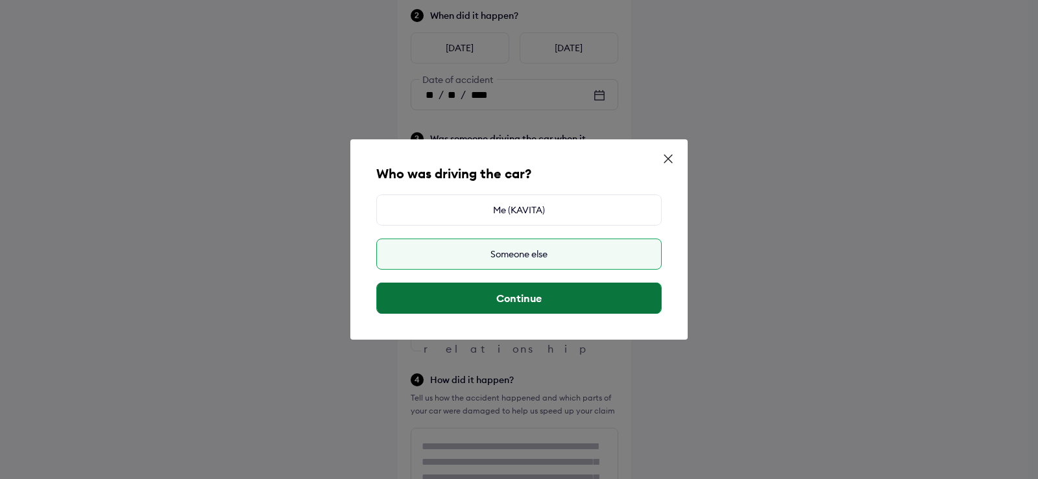
click at [565, 301] on button "Continue" at bounding box center [519, 298] width 284 height 31
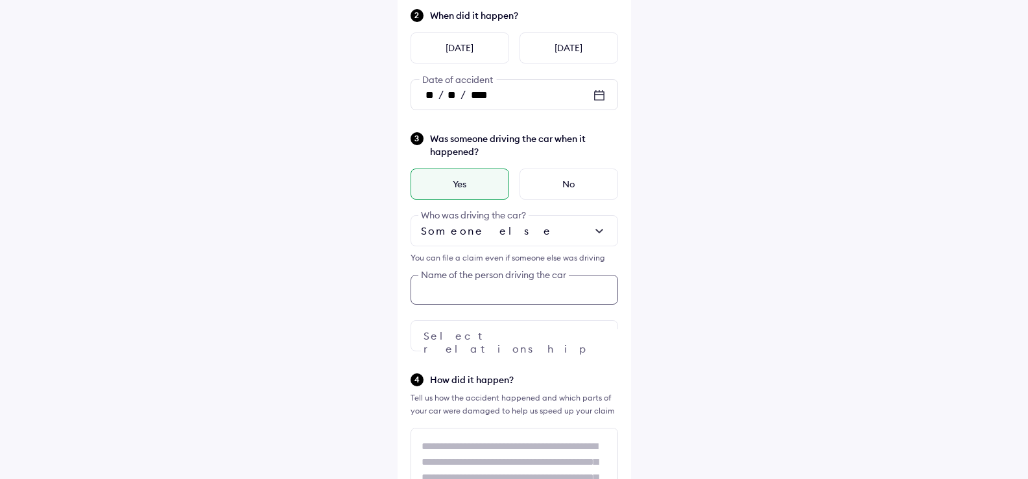
click at [527, 298] on div "Was someone driving the car when it happened? Yes No Someone else Who was drivi…" at bounding box center [515, 241] width 208 height 221
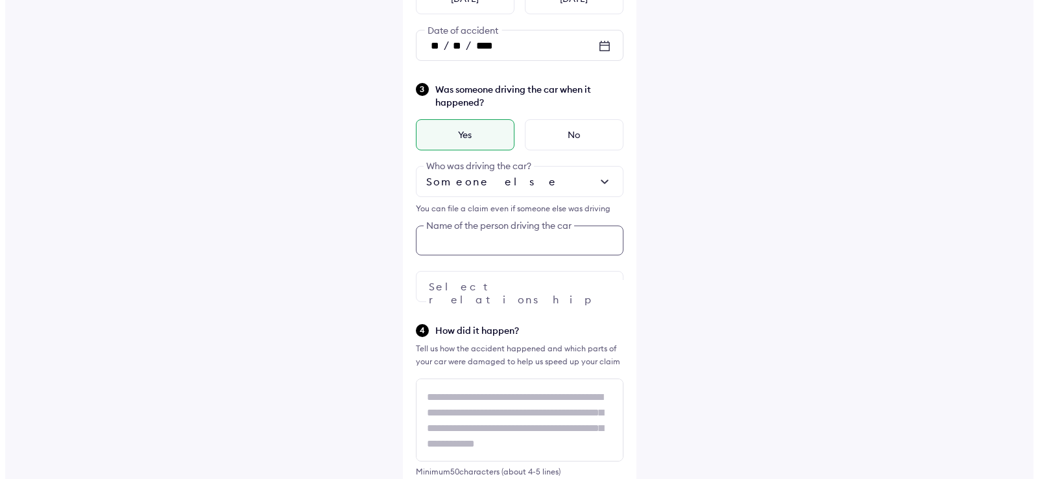
scroll to position [245, 0]
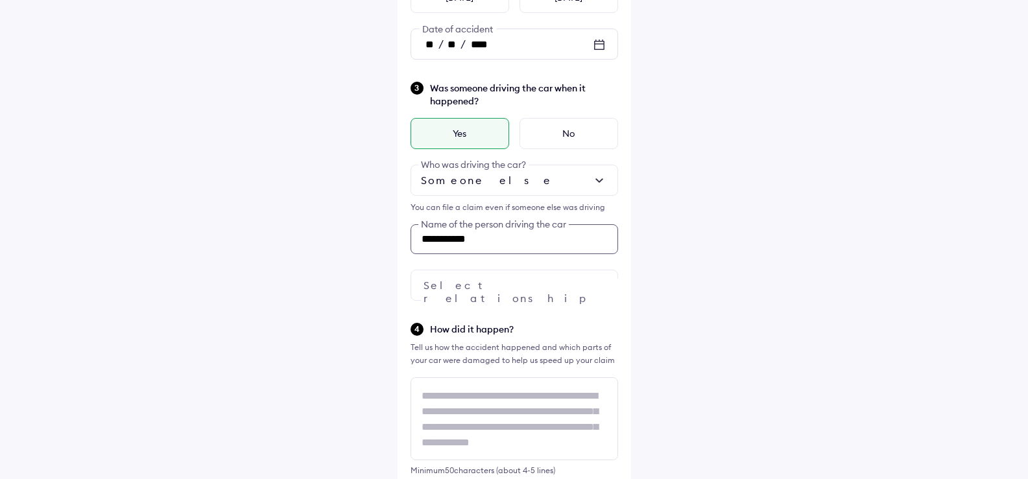
type input "**********"
click at [531, 295] on div at bounding box center [515, 285] width 208 height 31
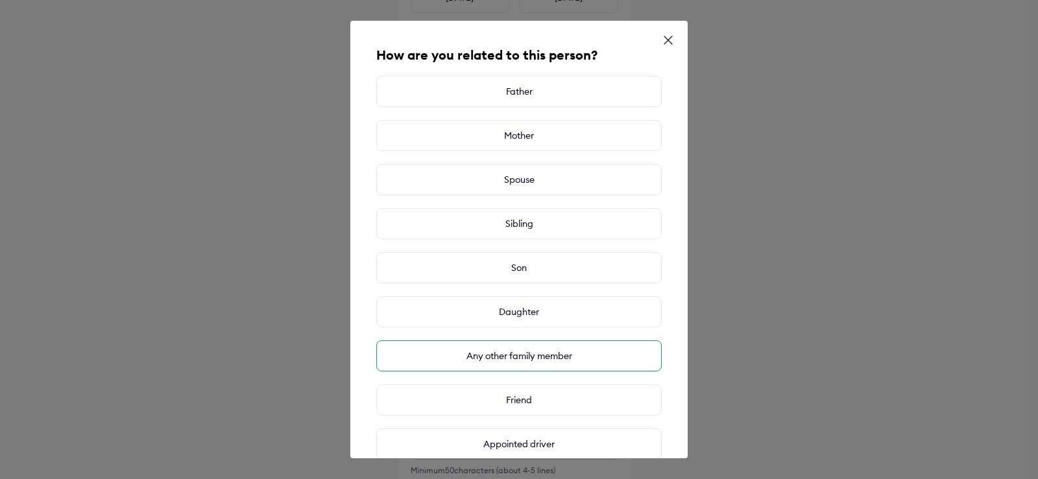
click at [538, 351] on div "Any other family member" at bounding box center [518, 355] width 285 height 31
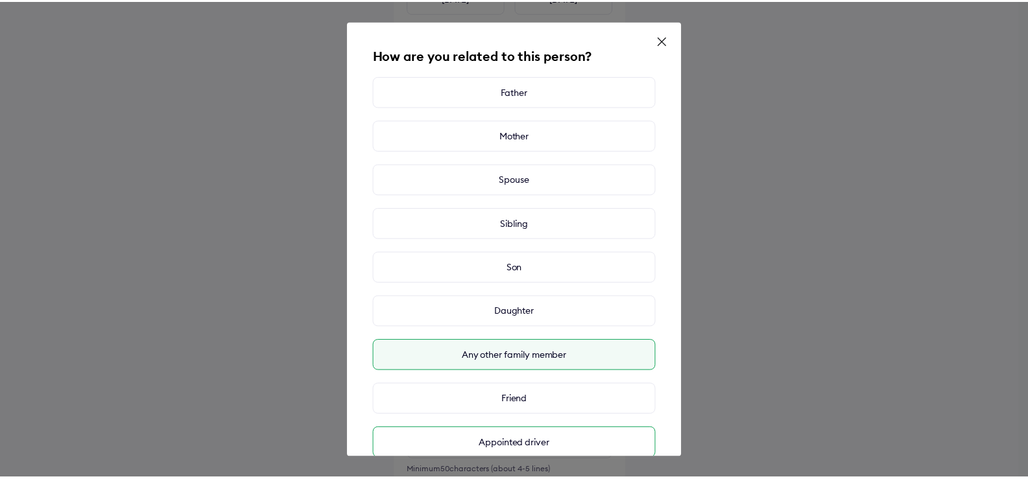
scroll to position [71, 0]
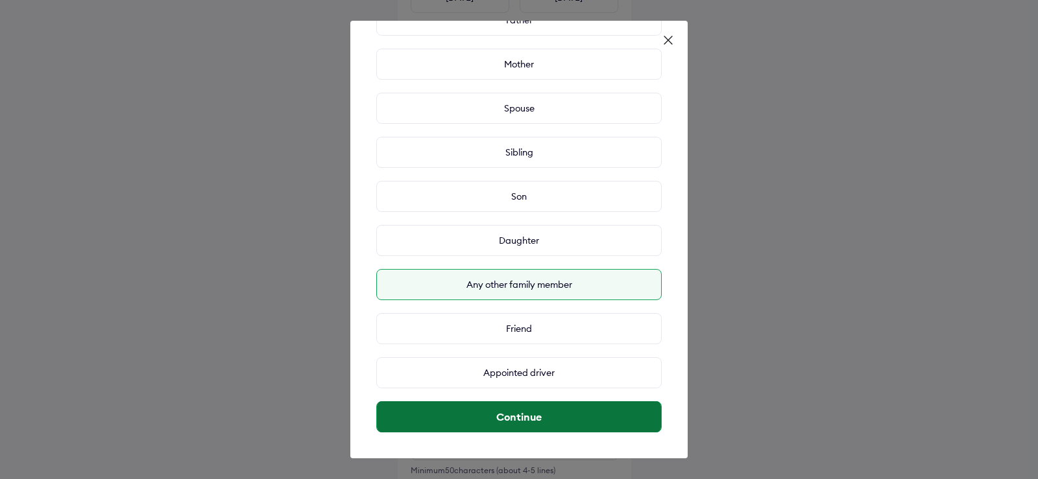
click at [571, 410] on button "Continue" at bounding box center [519, 416] width 284 height 31
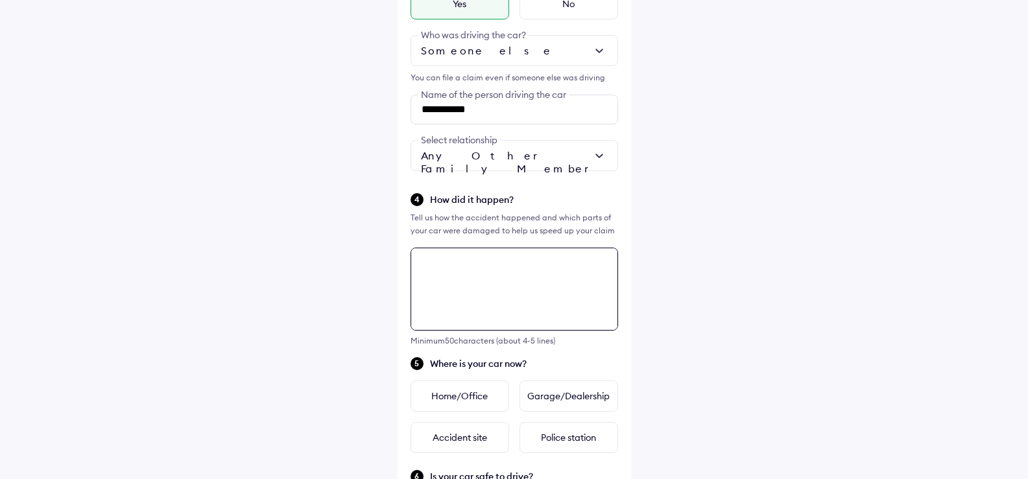
click at [516, 311] on div "**********" at bounding box center [514, 255] width 233 height 1138
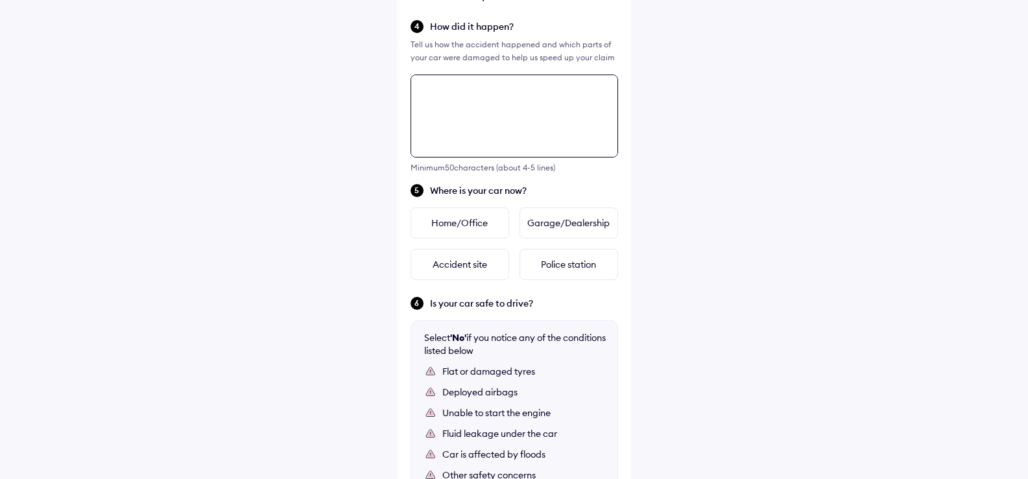
scroll to position [623, 0]
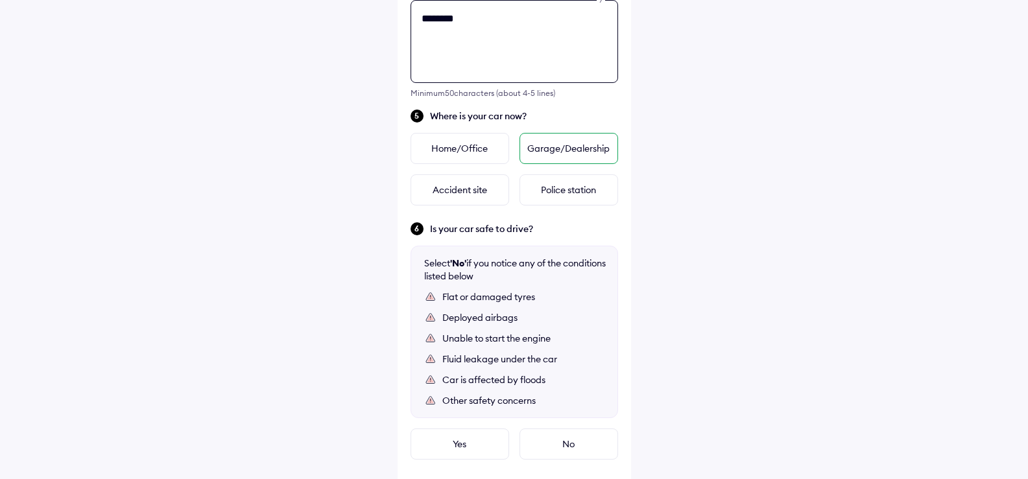
type textarea "*******"
click at [568, 145] on div "Garage/Dealership" at bounding box center [568, 148] width 99 height 31
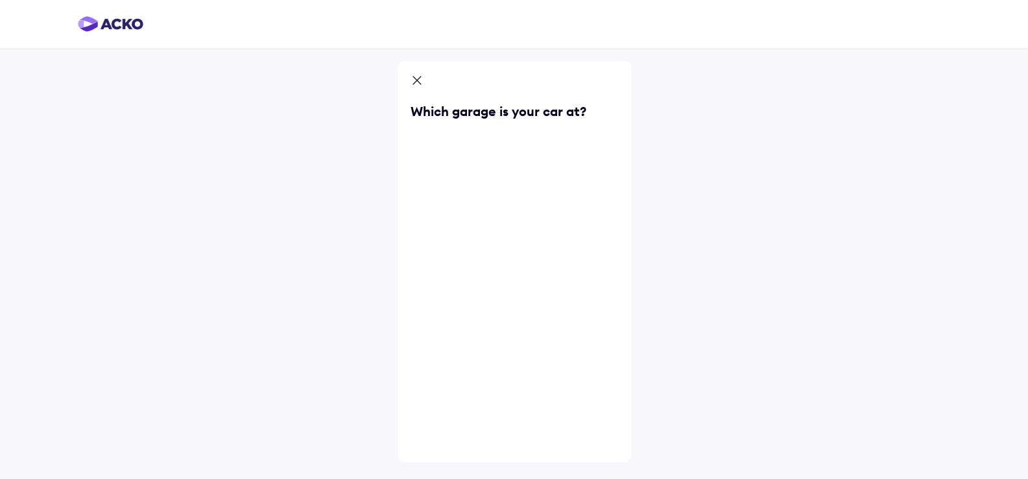
scroll to position [0, 0]
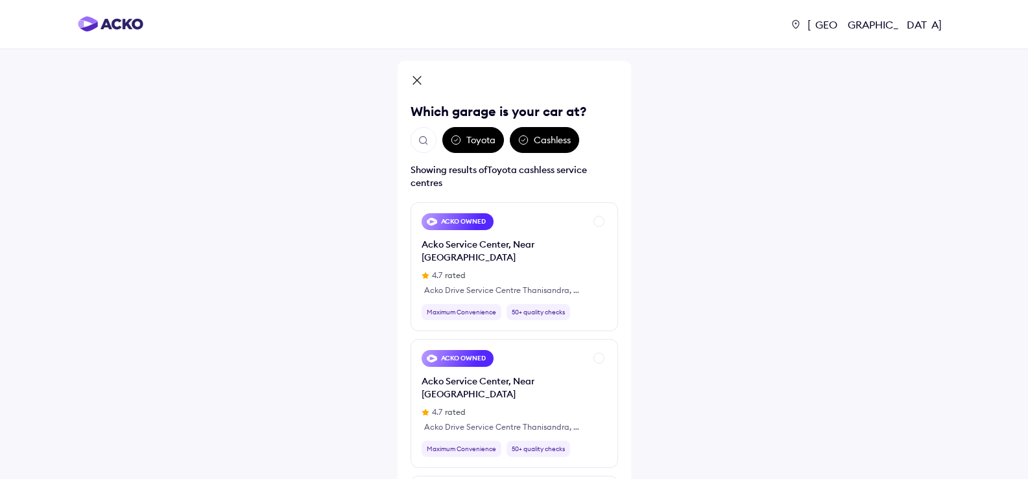
click at [428, 141] on img "Open search" at bounding box center [424, 141] width 12 height 12
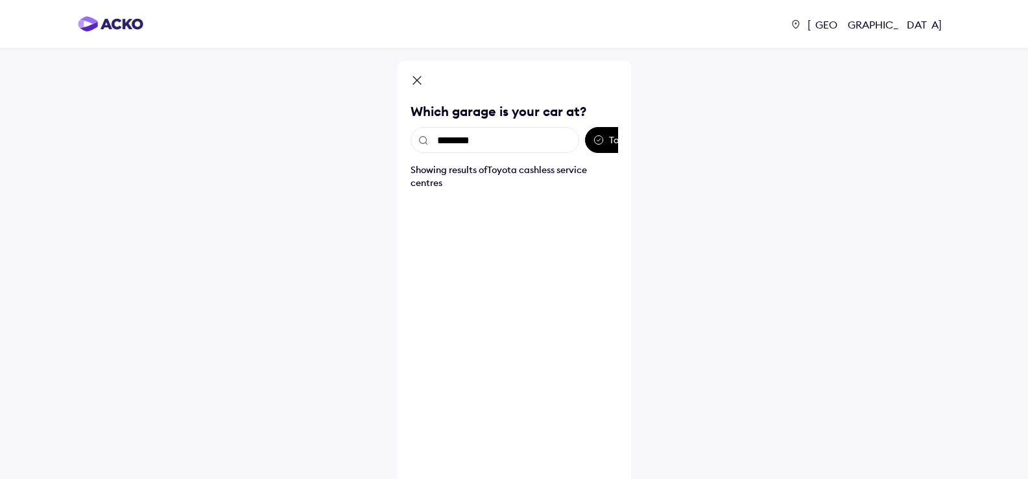
type input "*********"
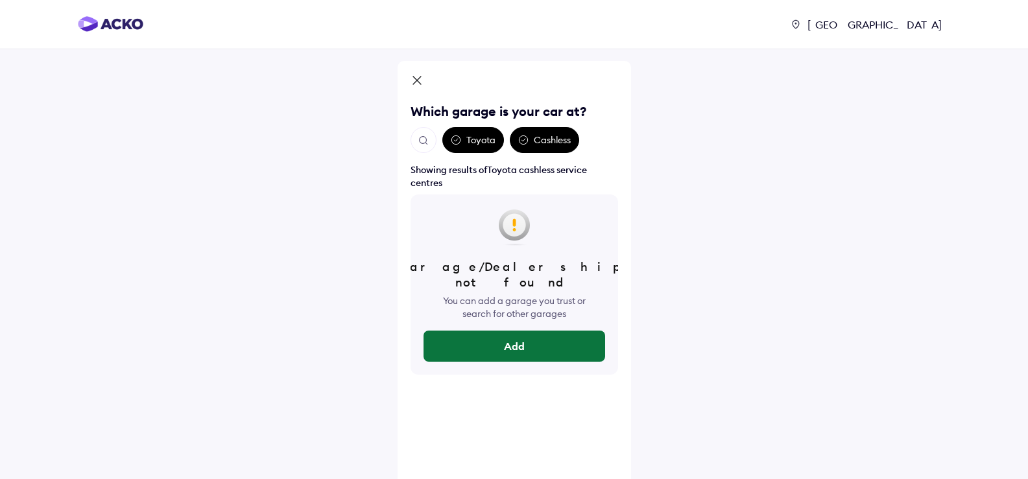
click at [542, 331] on button "Add" at bounding box center [515, 346] width 182 height 31
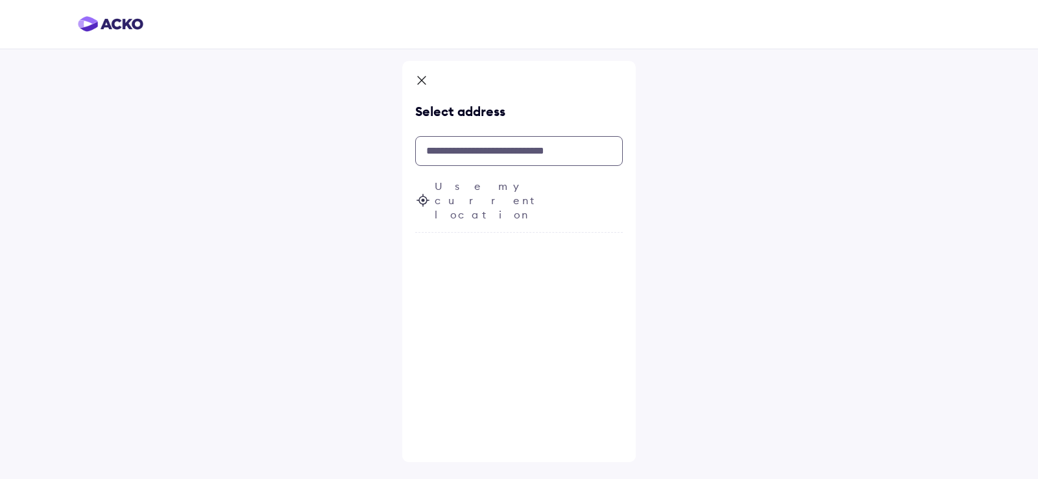
click at [467, 143] on input "text" at bounding box center [519, 151] width 208 height 30
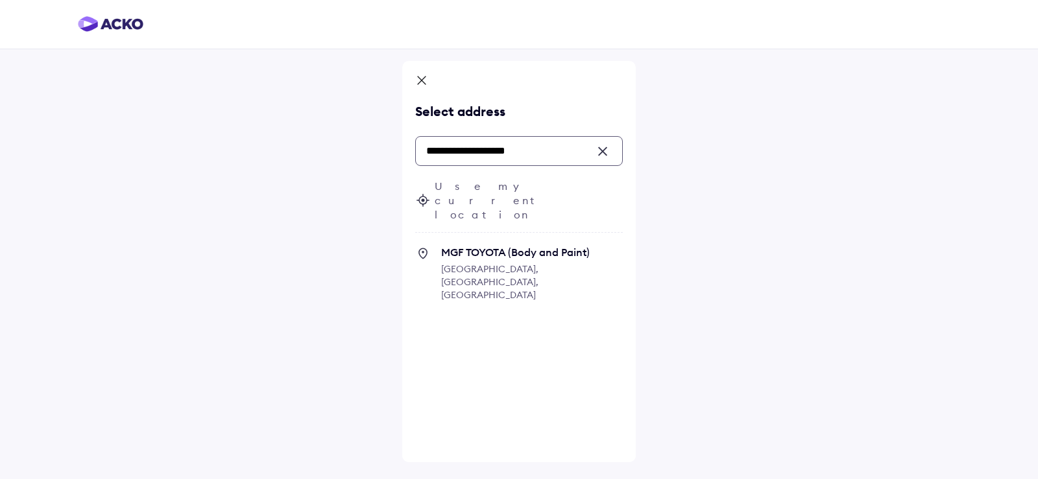
click at [470, 246] on span "MGF TOYOTA (Body and Paint)" at bounding box center [532, 252] width 182 height 13
type input "**********"
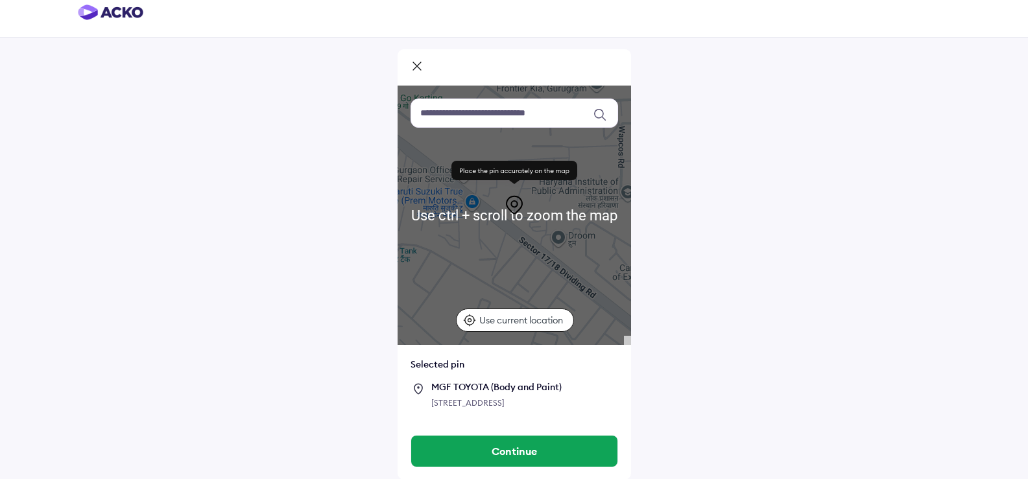
scroll to position [25, 0]
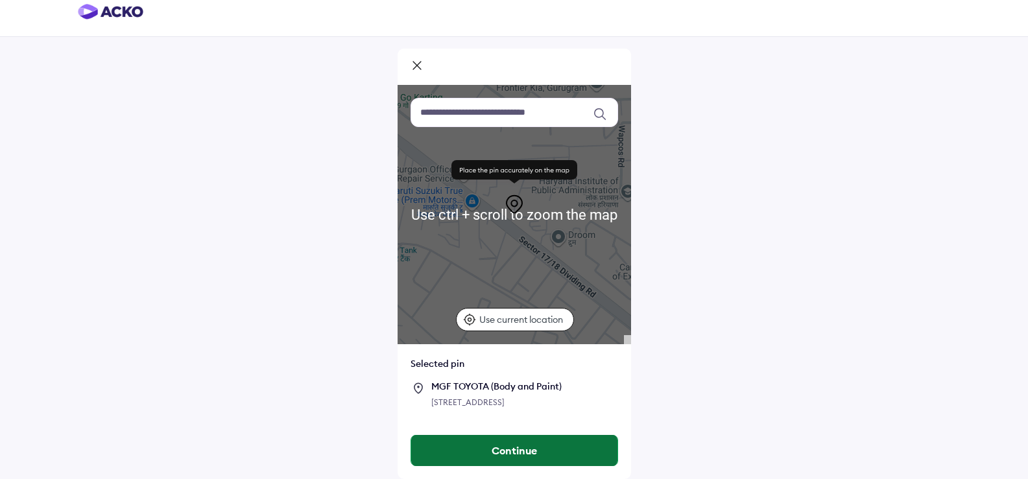
click at [532, 442] on button "Continue" at bounding box center [514, 450] width 206 height 31
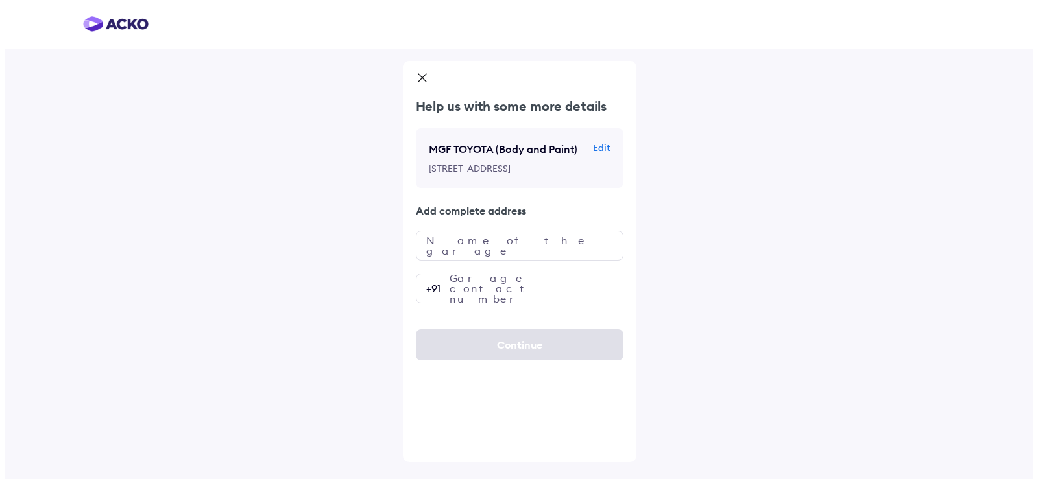
scroll to position [0, 0]
click at [540, 261] on input "text" at bounding box center [519, 246] width 208 height 30
type input "**********"
click at [563, 304] on input "number" at bounding box center [519, 289] width 208 height 30
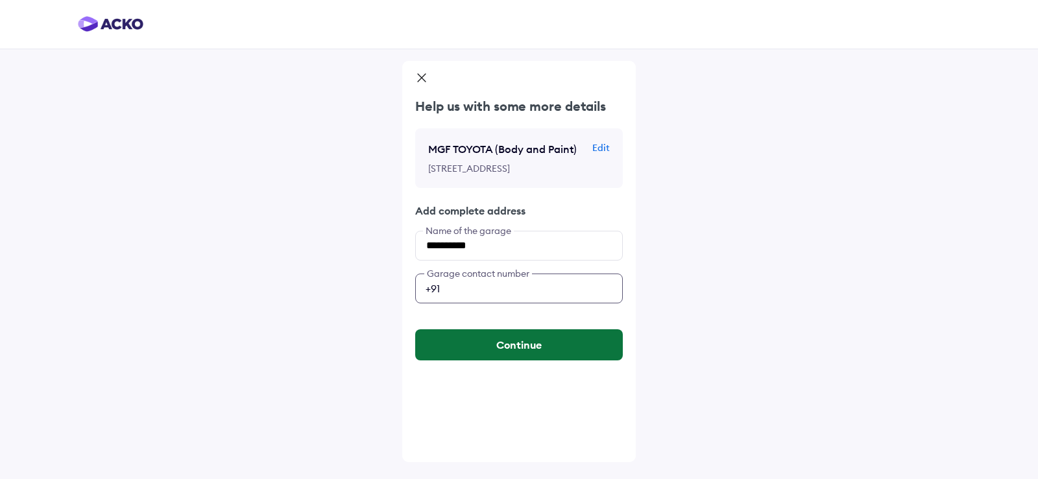
type input "**********"
click at [530, 350] on button "Continue" at bounding box center [519, 344] width 208 height 31
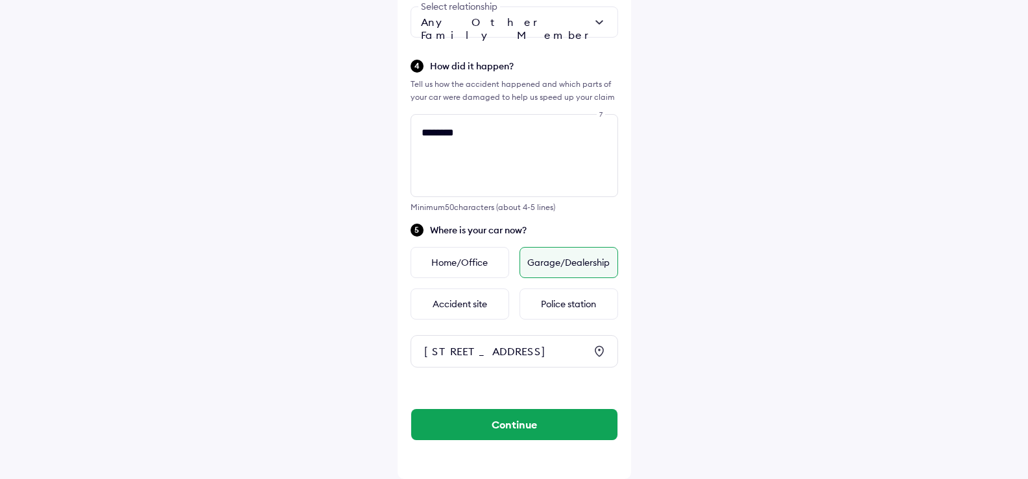
scroll to position [532, 0]
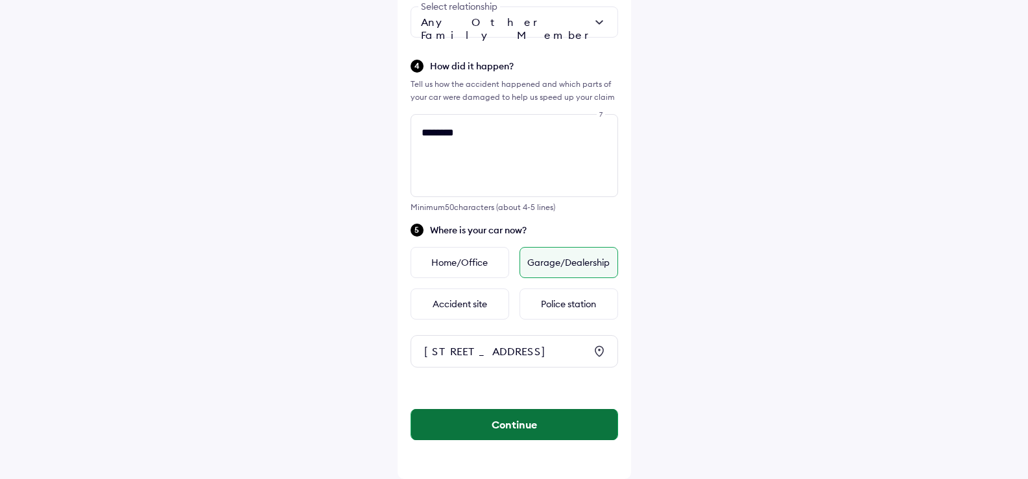
click at [531, 412] on button "Continue" at bounding box center [514, 424] width 206 height 31
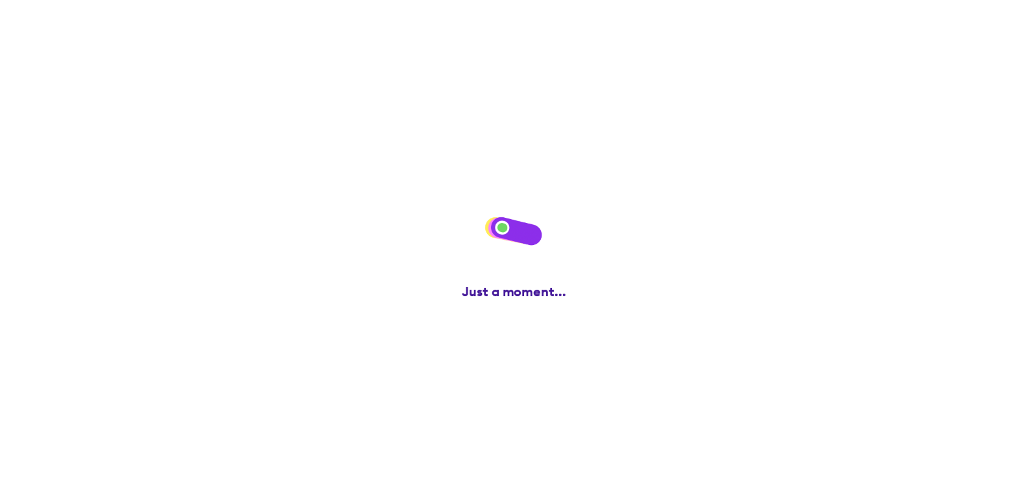
scroll to position [0, 0]
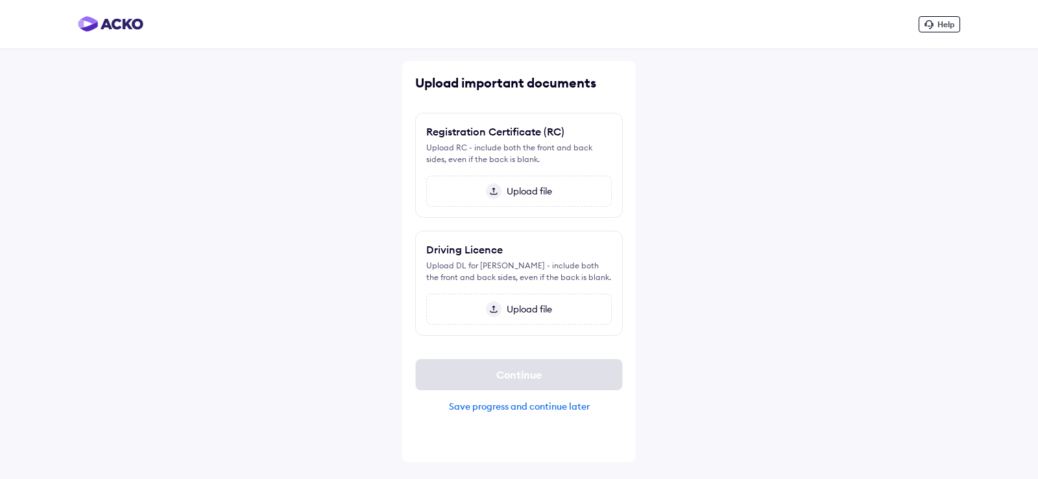
click at [505, 312] on span "Upload file" at bounding box center [526, 310] width 51 height 12
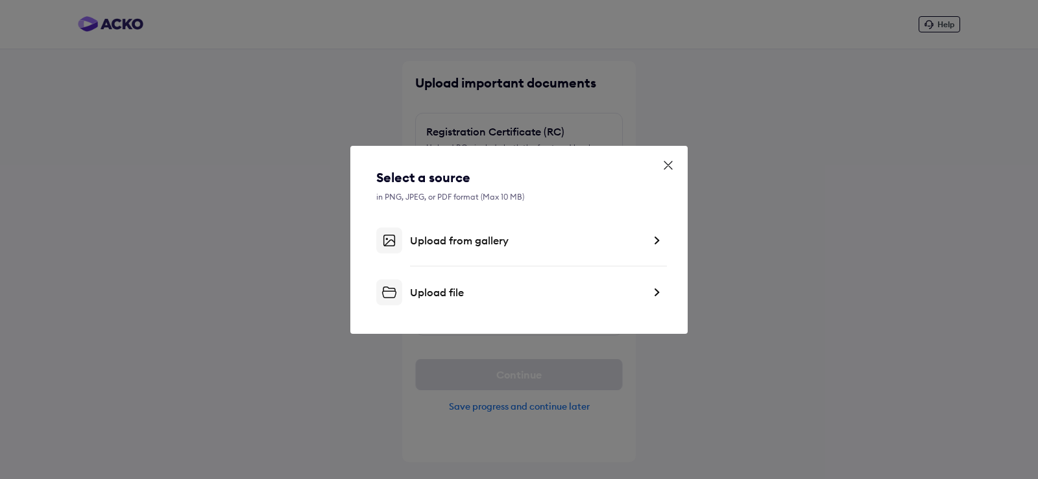
click at [659, 291] on img at bounding box center [656, 292] width 10 height 13
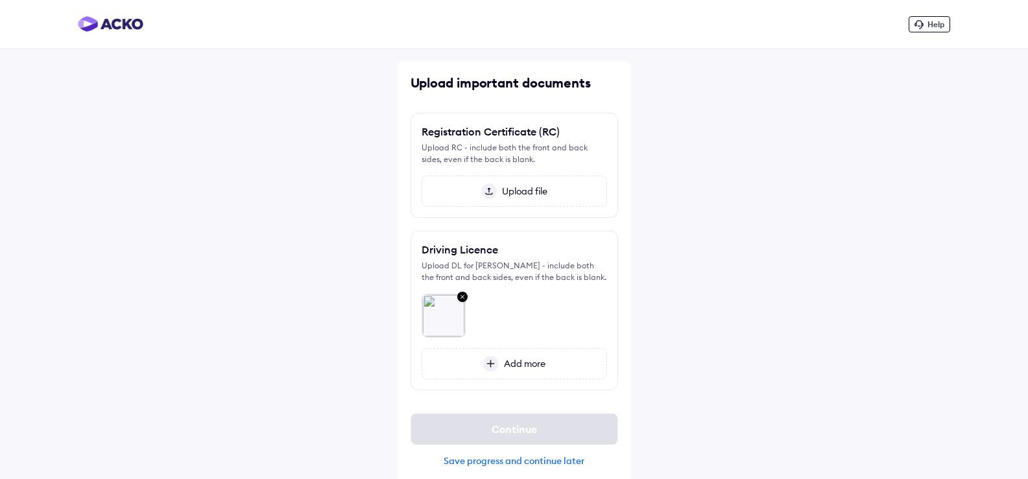
click at [517, 363] on span "Add more" at bounding box center [522, 364] width 47 height 12
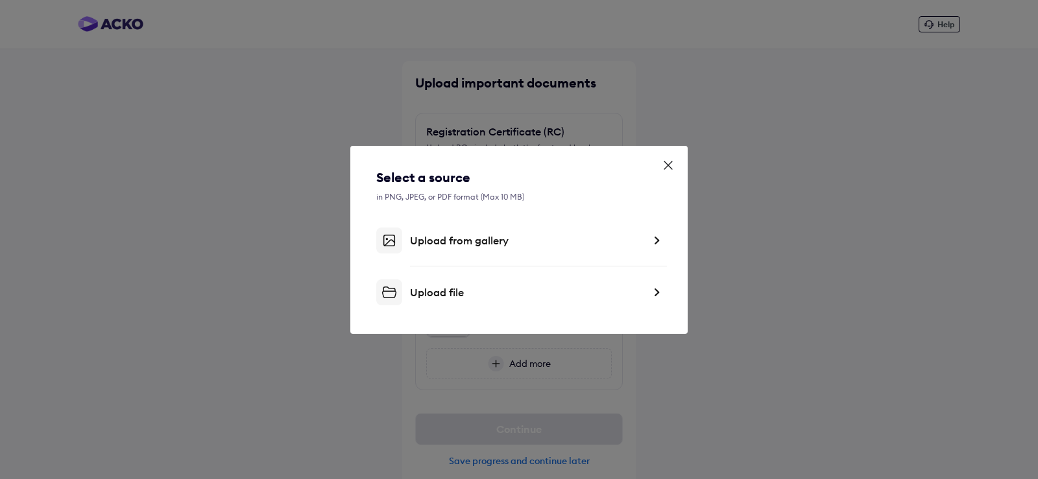
click at [660, 293] on img at bounding box center [656, 292] width 10 height 13
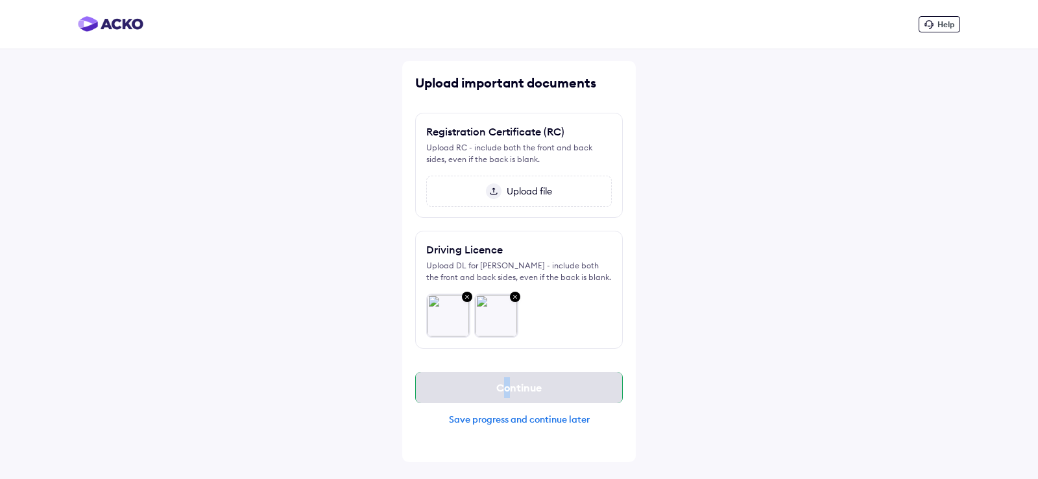
click at [510, 383] on div "Continue" at bounding box center [519, 387] width 208 height 31
click at [538, 196] on span "Upload file" at bounding box center [526, 191] width 51 height 12
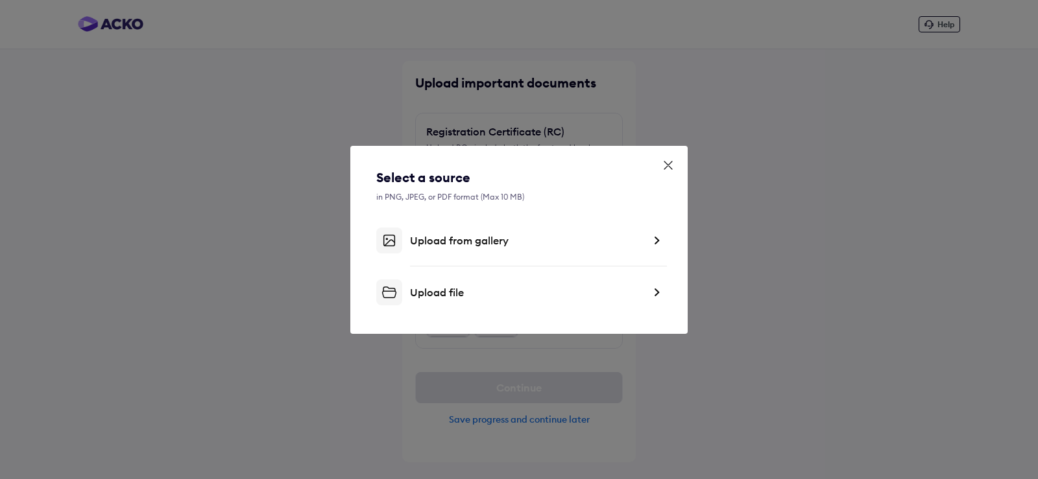
click at [474, 298] on div "Upload file" at bounding box center [526, 292] width 233 height 13
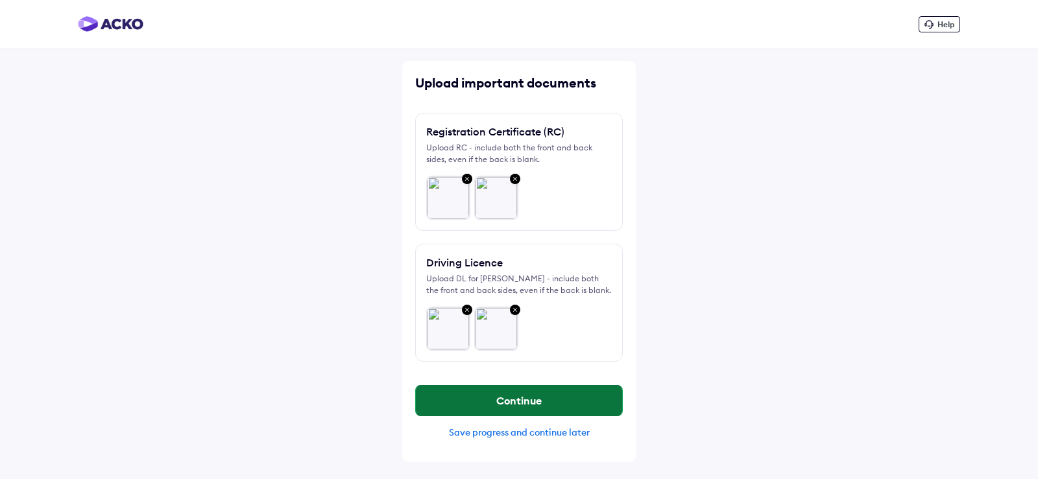
click at [531, 407] on button "Continue" at bounding box center [519, 400] width 206 height 31
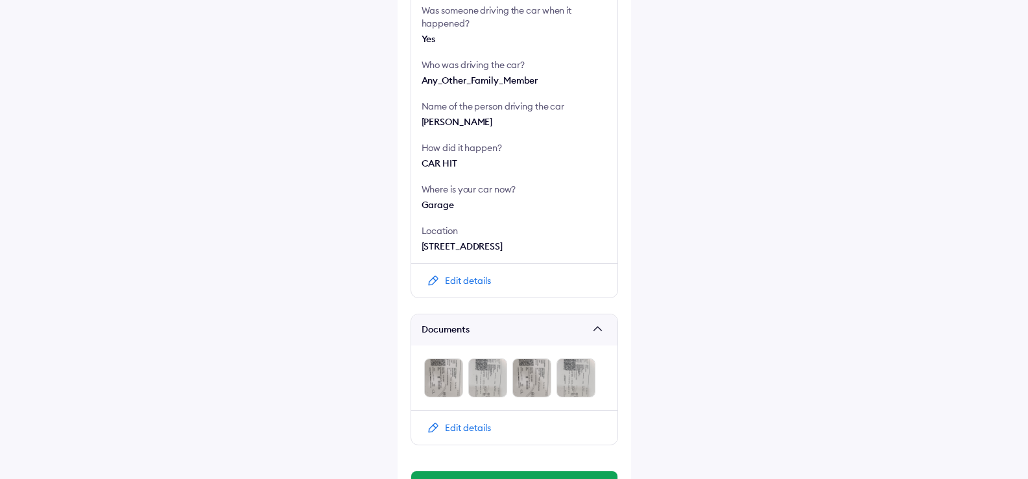
scroll to position [457, 0]
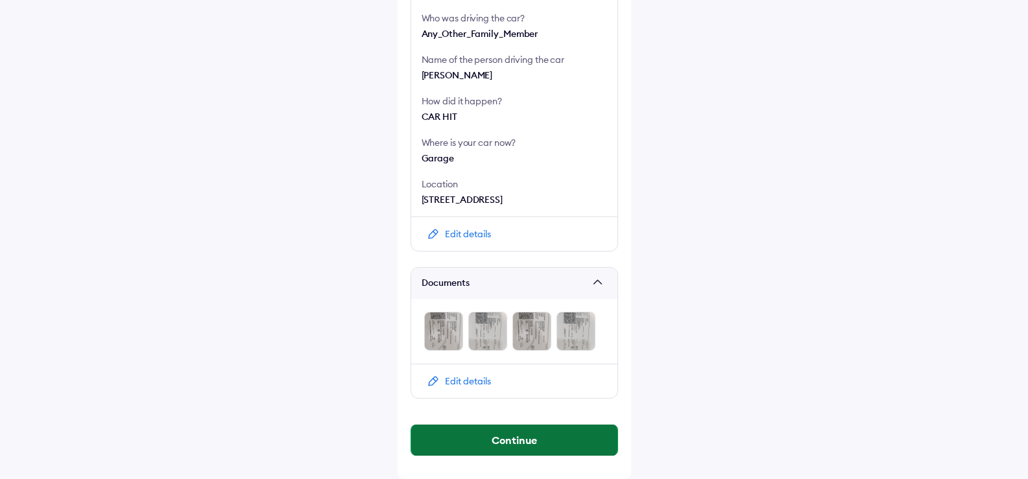
click at [550, 436] on button "Continue" at bounding box center [514, 440] width 206 height 31
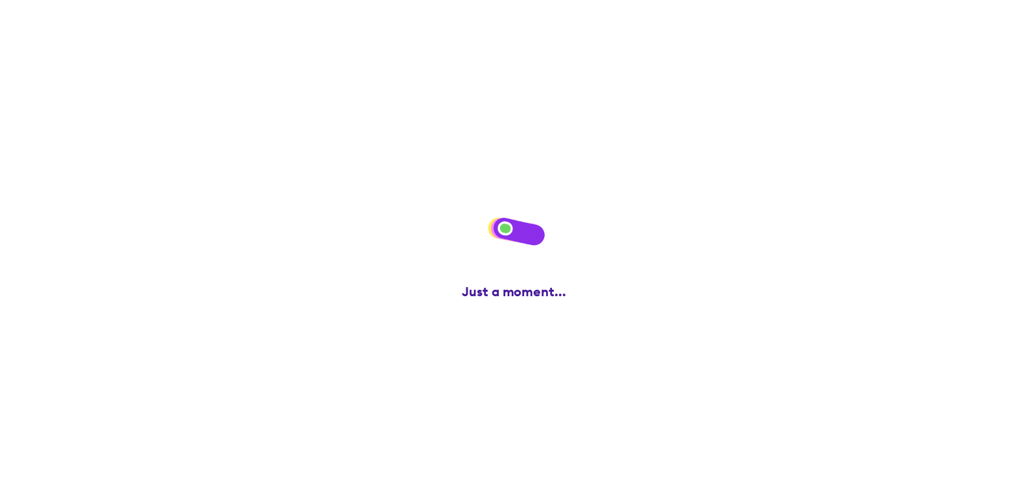
scroll to position [0, 0]
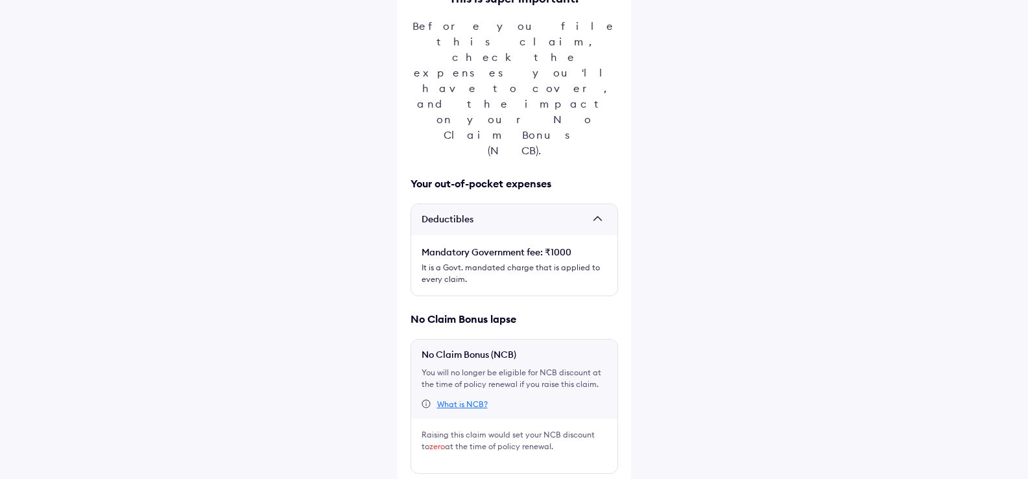
scroll to position [149, 0]
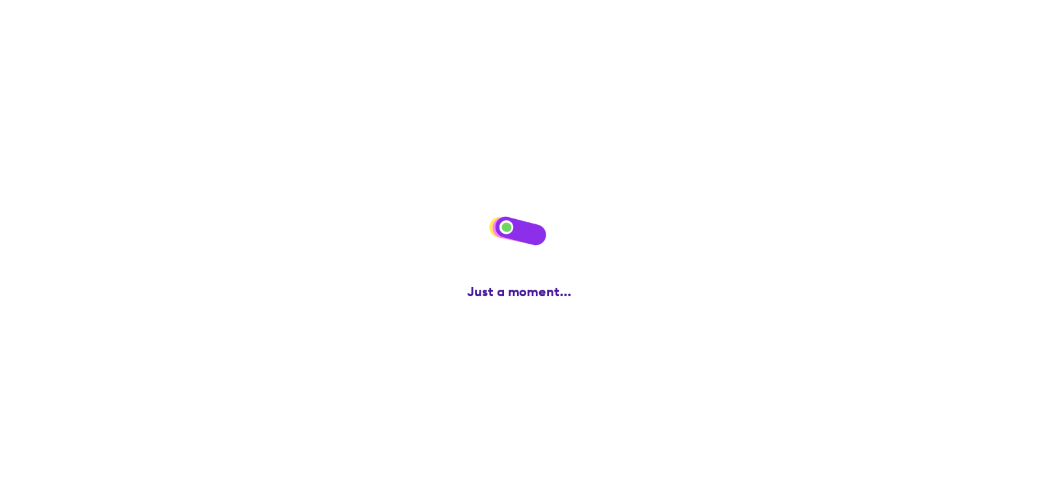
scroll to position [0, 0]
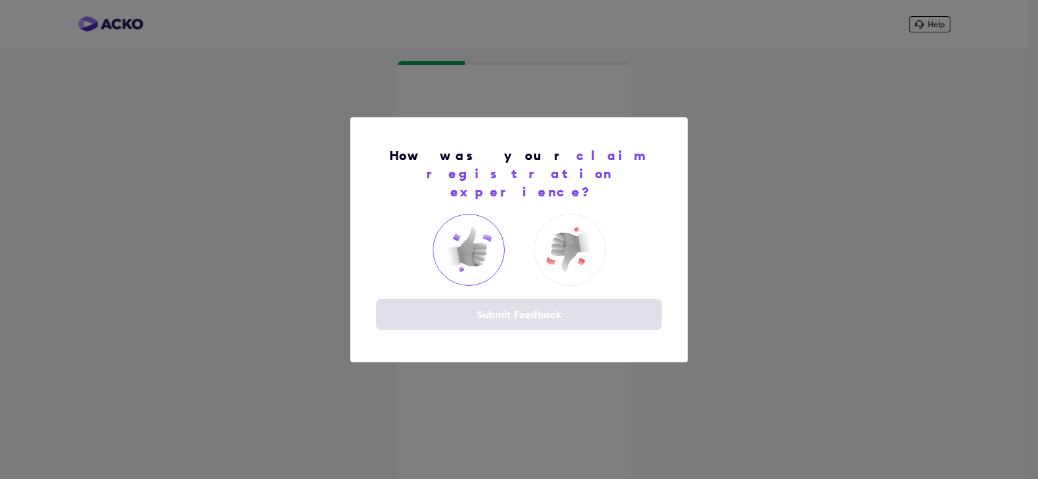
click at [483, 234] on img at bounding box center [468, 250] width 52 height 52
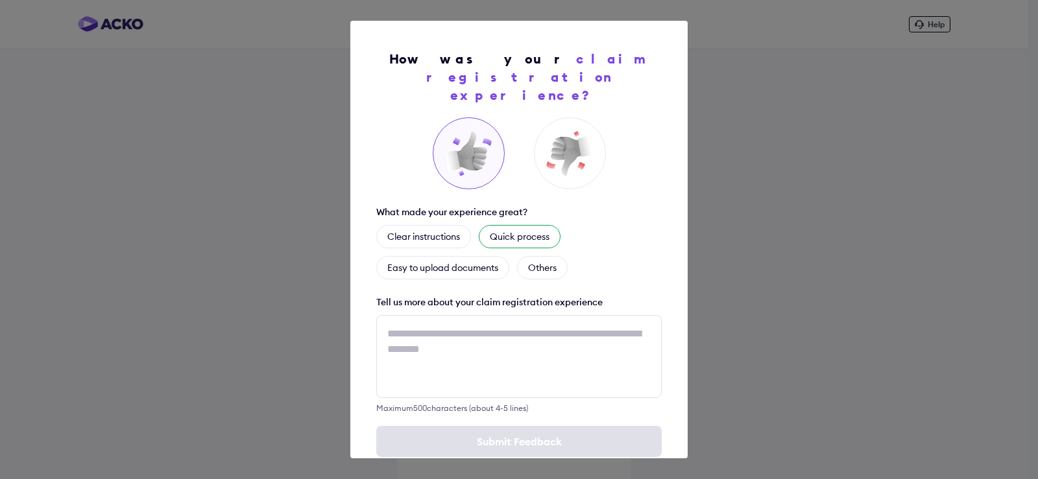
click at [496, 225] on div "Quick process" at bounding box center [520, 236] width 82 height 23
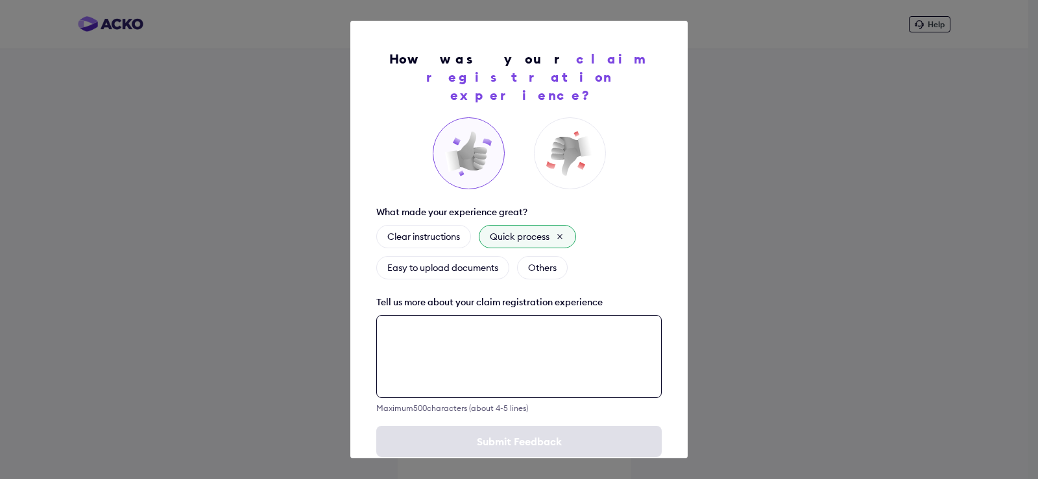
click at [482, 335] on textarea at bounding box center [518, 356] width 285 height 83
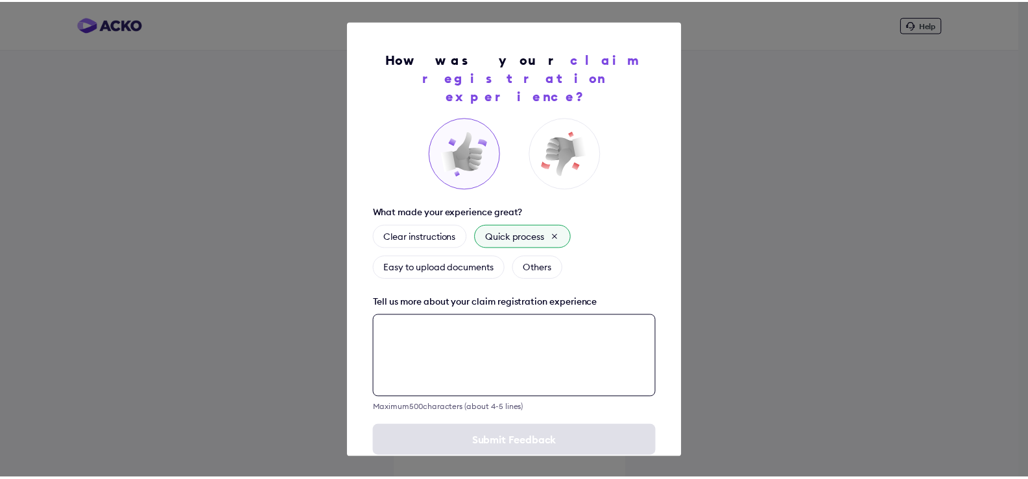
scroll to position [13, 0]
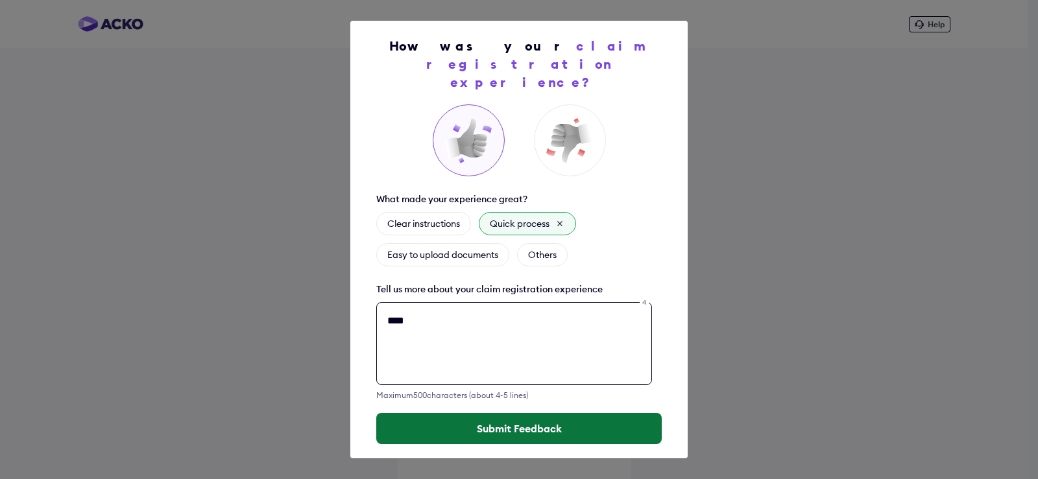
type textarea "****"
click at [527, 413] on button "Submit Feedback" at bounding box center [518, 428] width 285 height 31
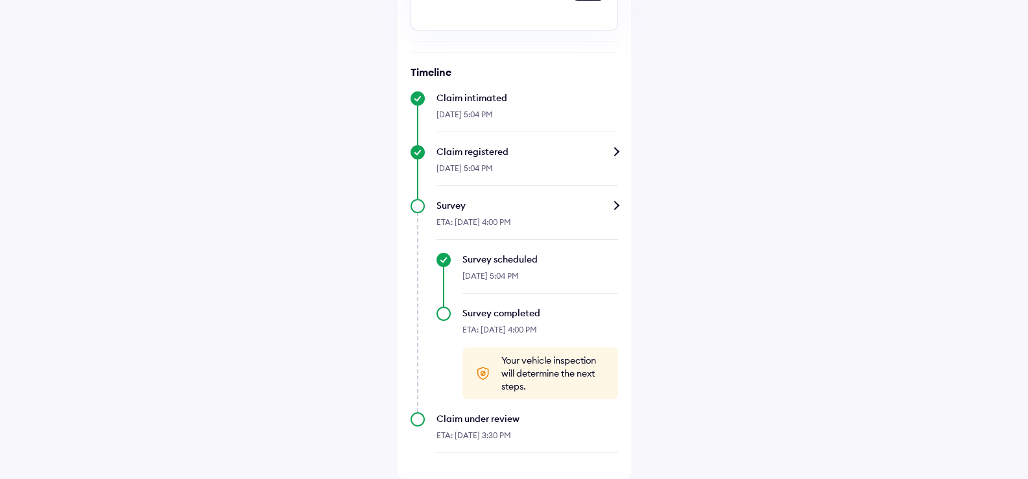
scroll to position [388, 0]
click at [416, 421] on div "Claim under review ETA: 17-Sep-2025, 3:30 PM" at bounding box center [515, 432] width 208 height 41
click at [495, 420] on div "Claim under review" at bounding box center [527, 418] width 182 height 13
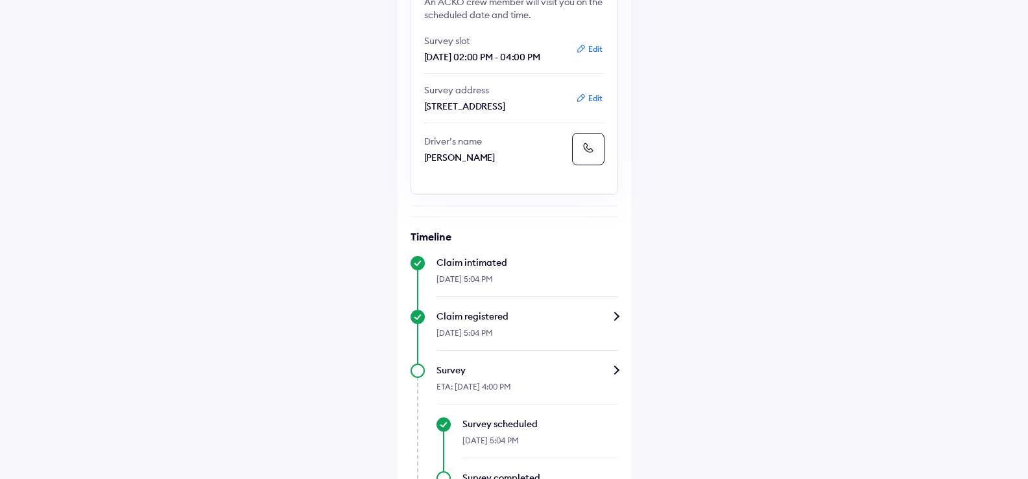
scroll to position [194, 0]
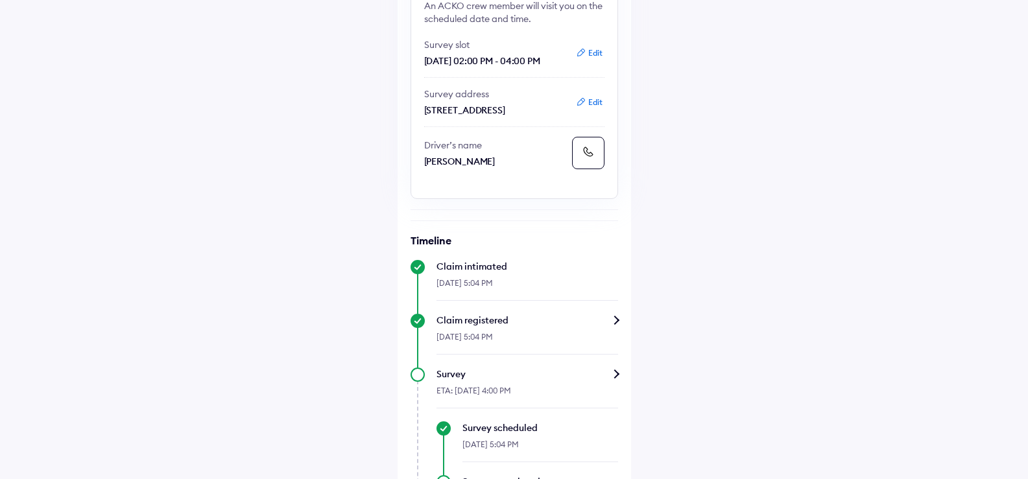
click at [616, 327] on div "Claim registered" at bounding box center [527, 320] width 182 height 13
